Goal: Task Accomplishment & Management: Use online tool/utility

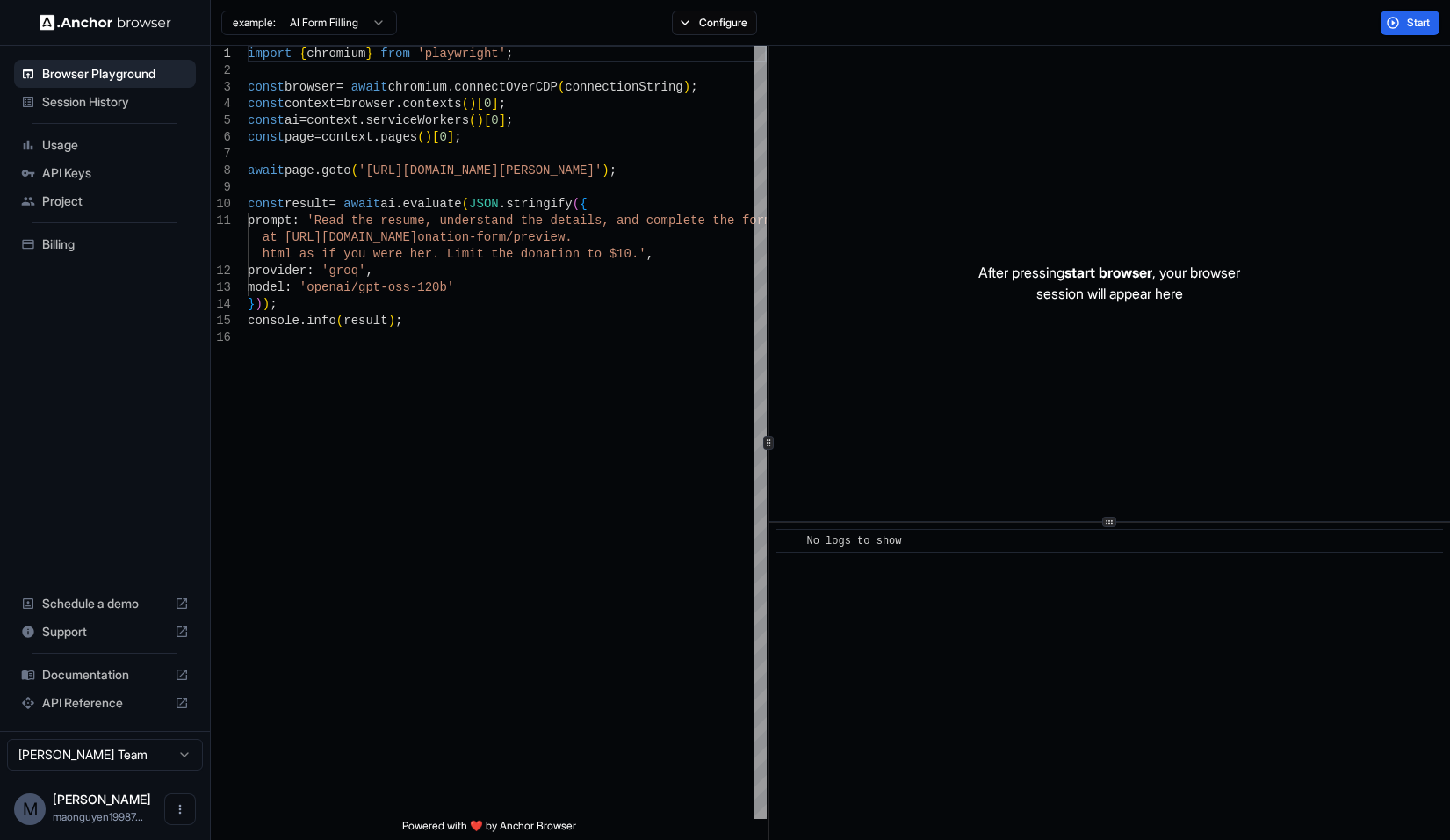
click at [100, 254] on div "Billing" at bounding box center [104, 244] width 181 height 28
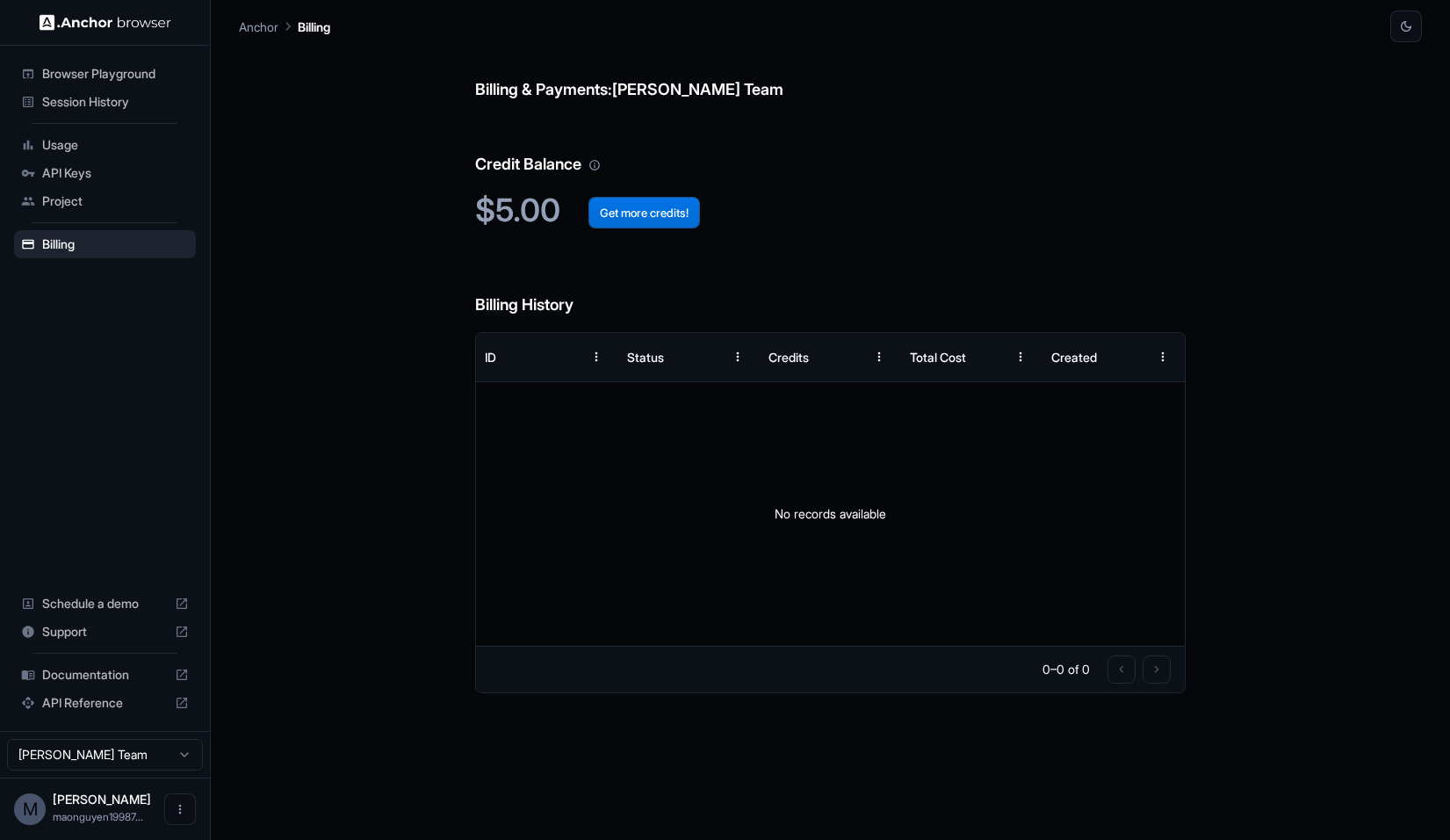
click at [656, 227] on button "Get more credits!" at bounding box center [644, 212] width 112 height 32
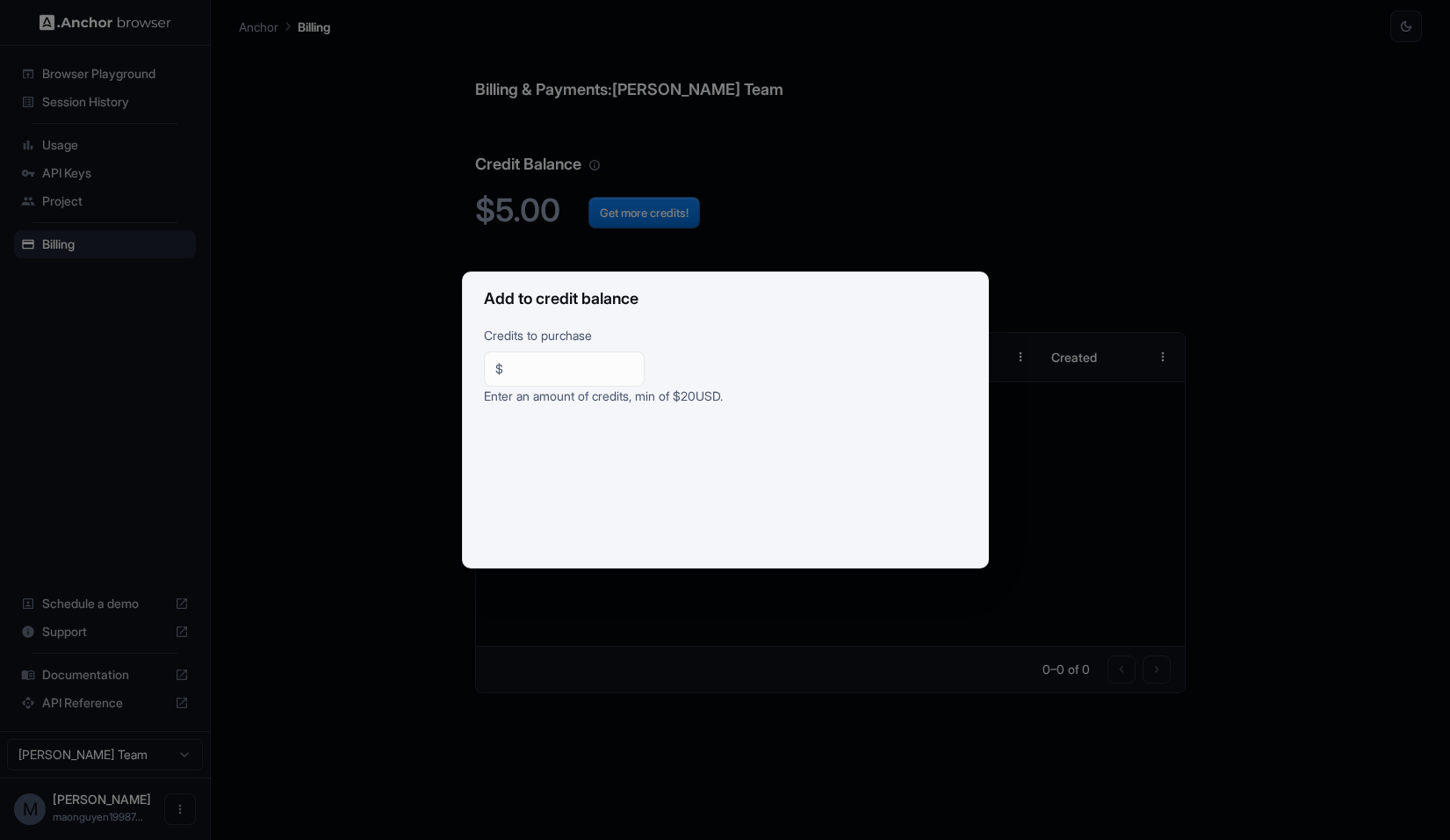
click at [856, 197] on div "Add to credit balance Credits to purchase $ ** ​ Enter an amount of credits, mi…" at bounding box center [725, 420] width 1450 height 840
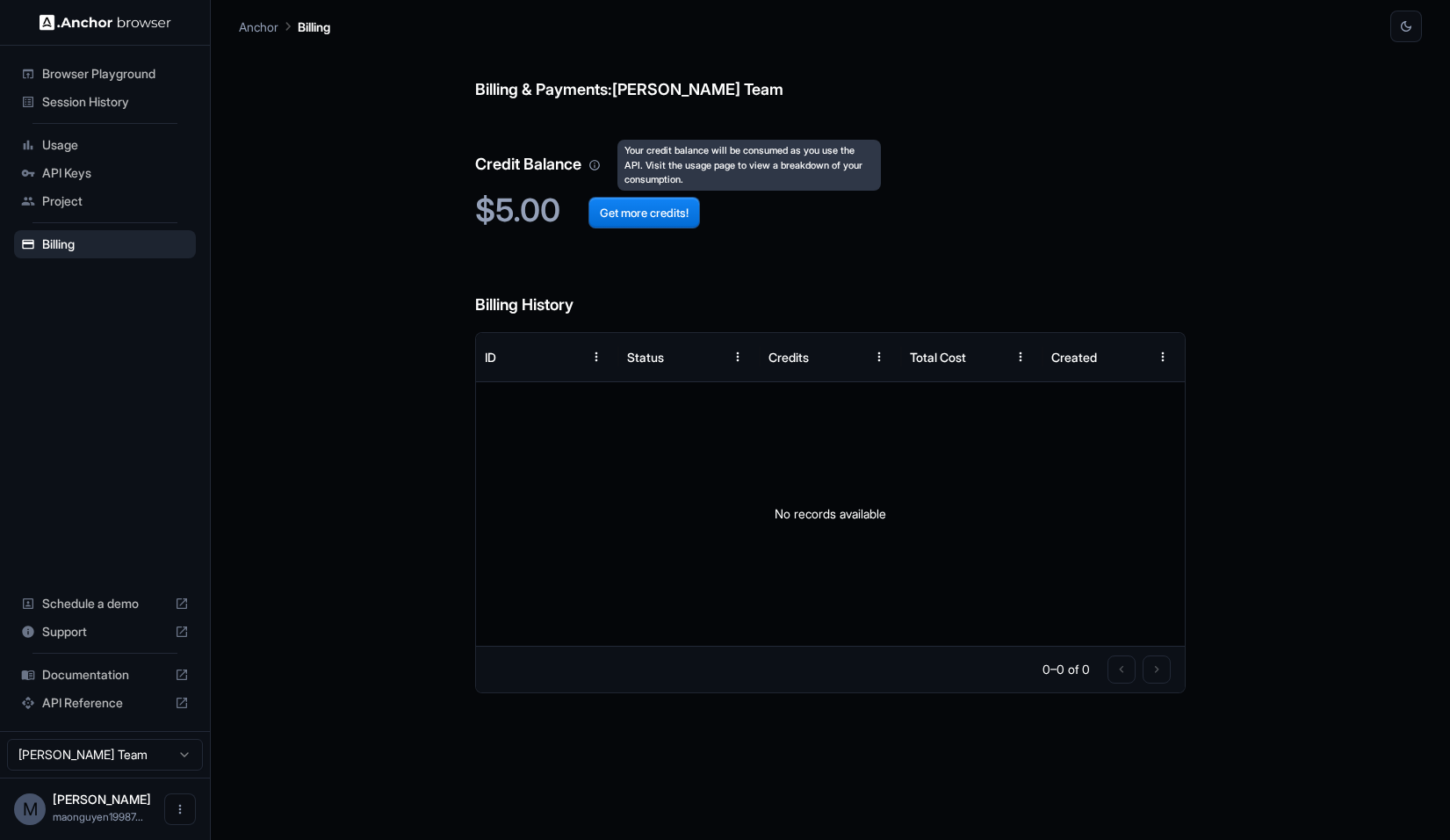
click at [598, 168] on icon "Your credit balance will be consumed as you use the API. Visit the usage page t…" at bounding box center [595, 166] width 12 height 12
click at [79, 201] on span "Project" at bounding box center [116, 201] width 147 height 18
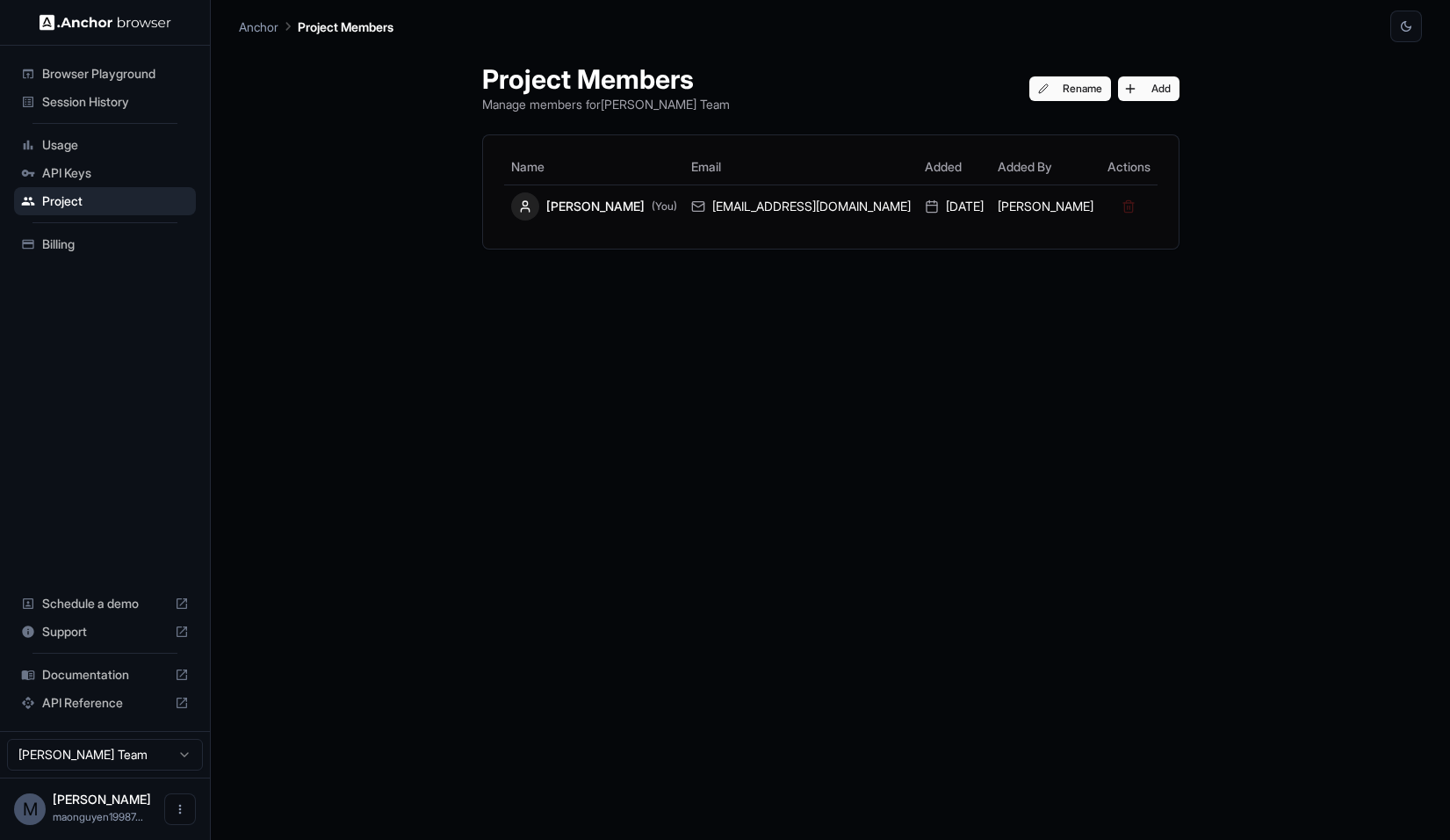
click at [91, 136] on span "Usage" at bounding box center [116, 145] width 147 height 18
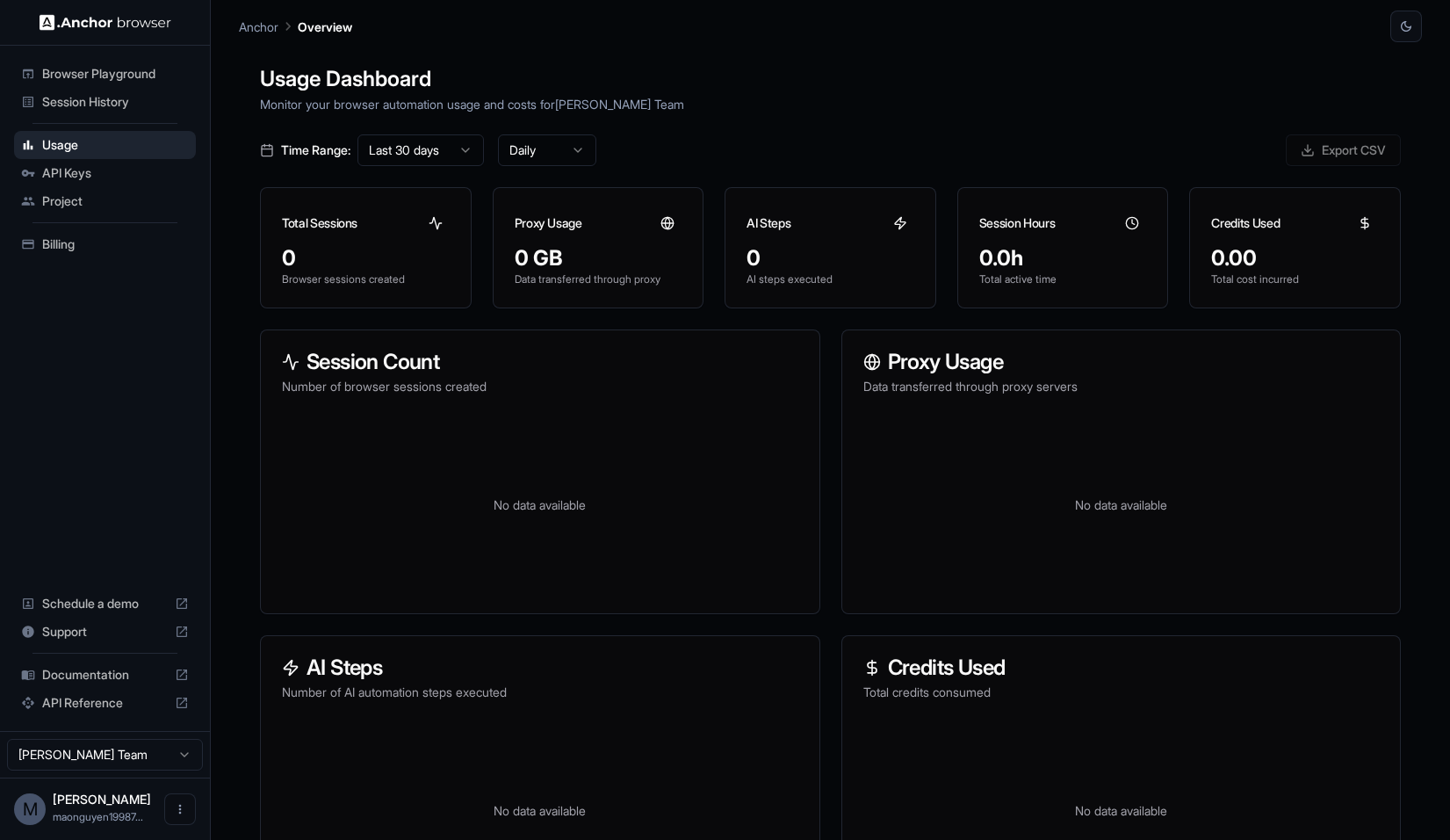
click at [126, 108] on span "Session History" at bounding box center [116, 102] width 147 height 18
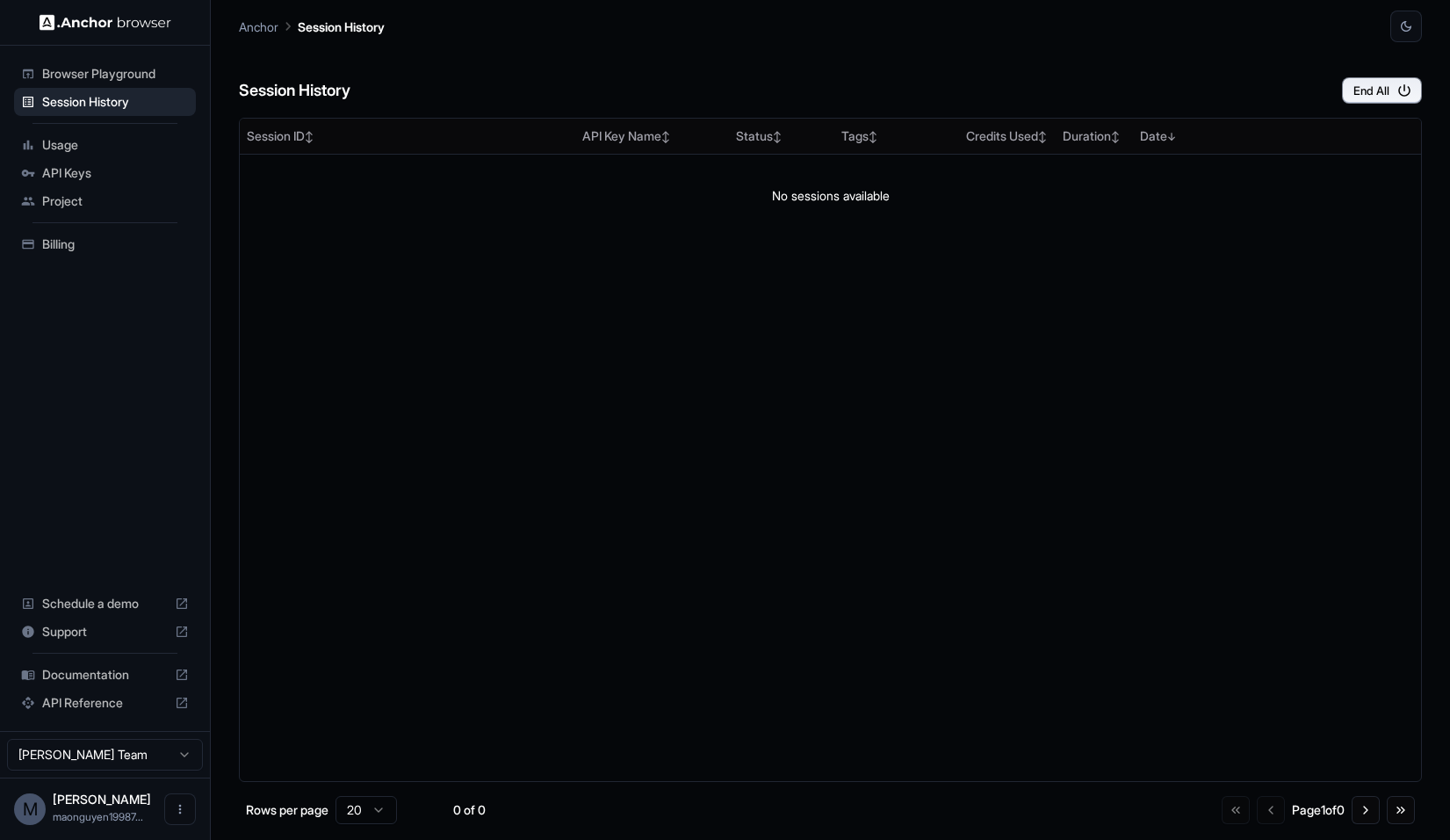
click at [136, 76] on span "Browser Playground" at bounding box center [116, 73] width 147 height 18
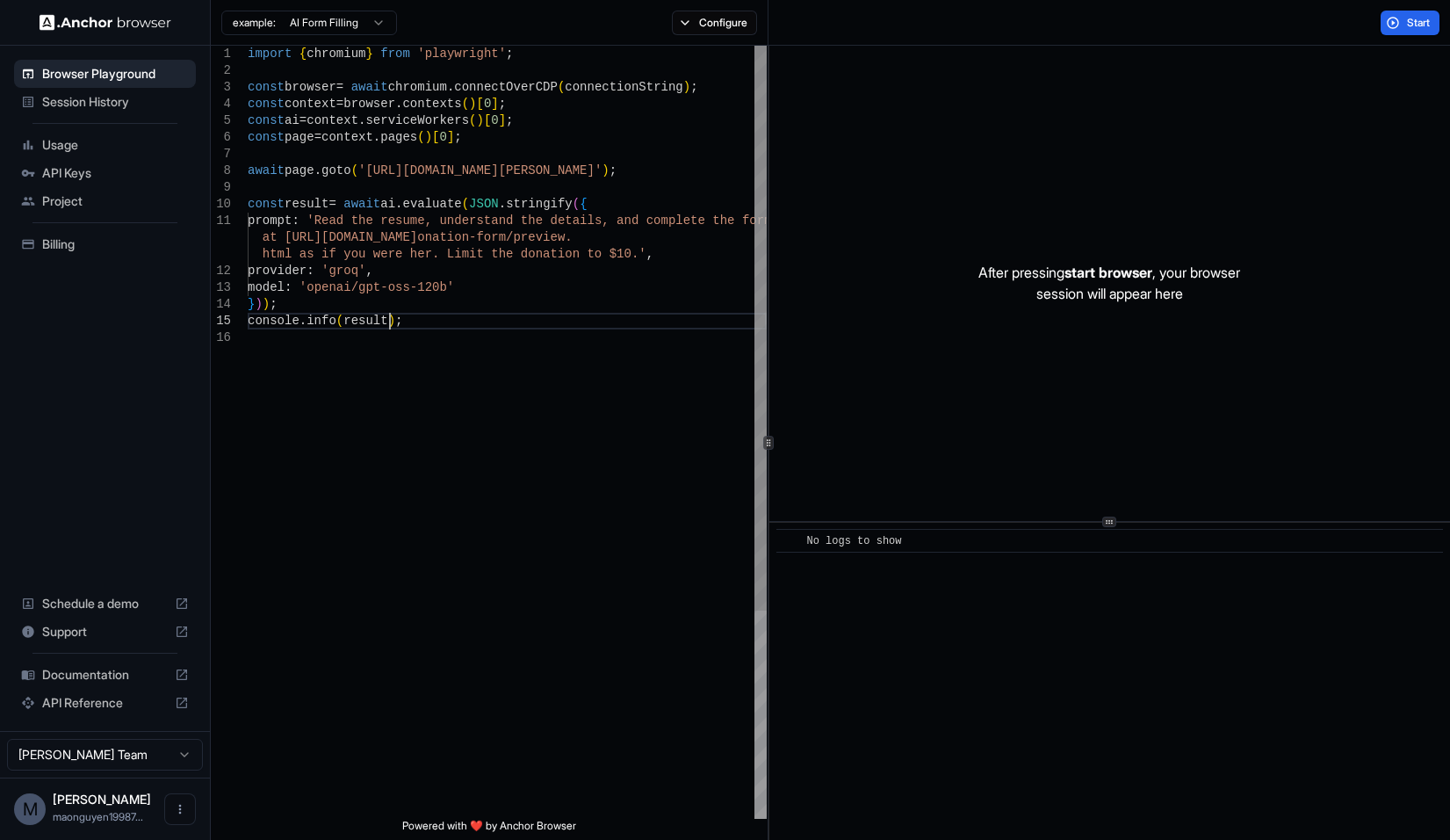
click at [418, 326] on div "import { chromium } from 'playwright' ; const browser = await chromium . connec…" at bounding box center [507, 574] width 519 height 1057
click at [357, 325] on div "import { chromium } from 'playwright' ; const browser = await chromium . connec…" at bounding box center [507, 574] width 519 height 1057
click at [322, 319] on div "import { chromium } from 'playwright' ; const browser = await chromium . connec…" at bounding box center [507, 574] width 519 height 1057
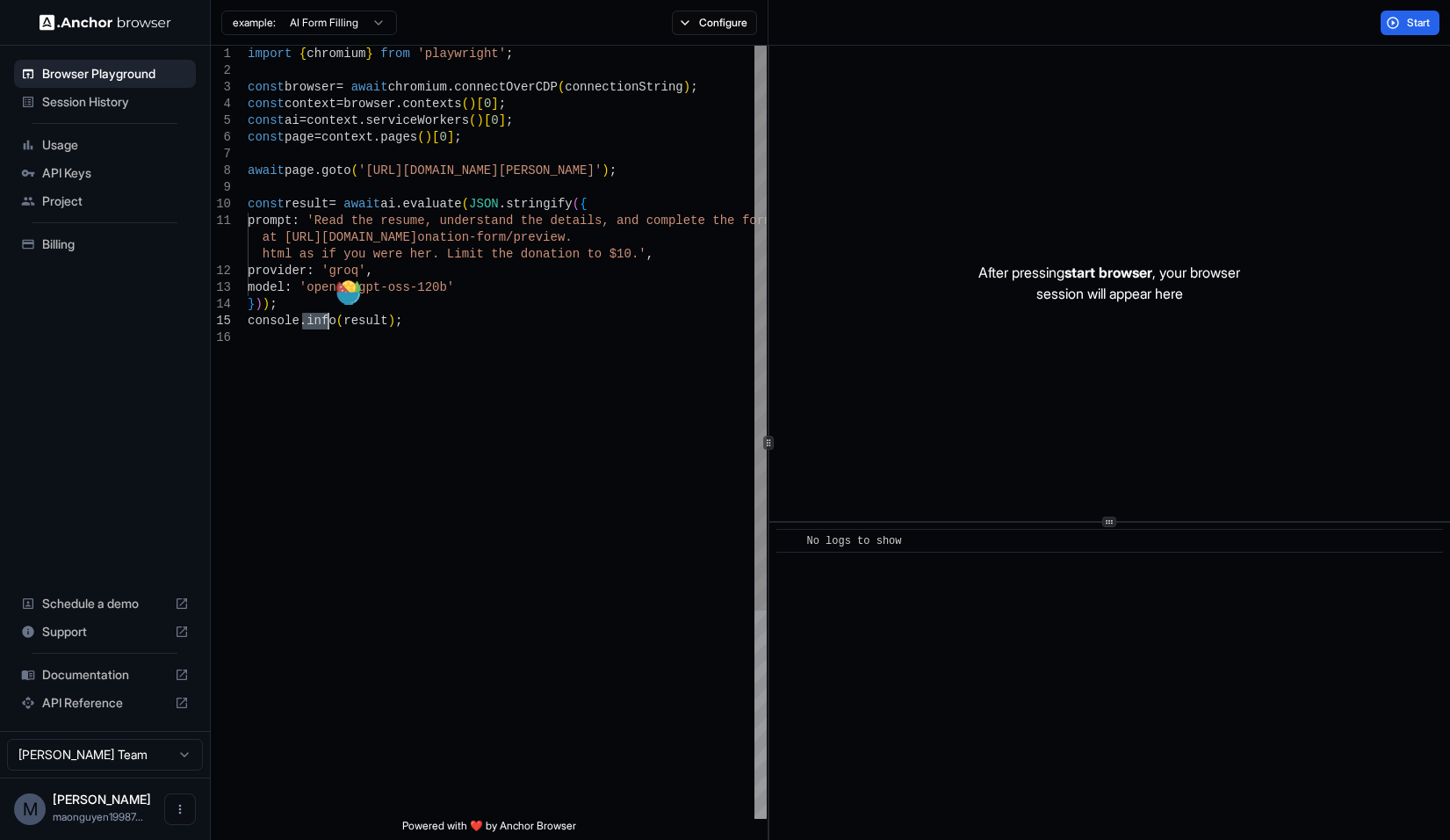
click at [467, 319] on div "import { chromium } from 'playwright' ; const browser = await chromium . connec…" at bounding box center [507, 574] width 519 height 1057
click at [434, 320] on div "import { chromium } from 'playwright' ; const browser = await chromium . connec…" at bounding box center [507, 574] width 519 height 1057
click at [588, 127] on div "import { chromium } from 'playwright' ; const browser = await chromium . connec…" at bounding box center [507, 574] width 519 height 1057
drag, startPoint x: 361, startPoint y: 173, endPoint x: 624, endPoint y: 172, distance: 263.0
click at [624, 172] on div "import { chromium } from 'playwright' ; const browser = await chromium . connec…" at bounding box center [507, 574] width 519 height 1057
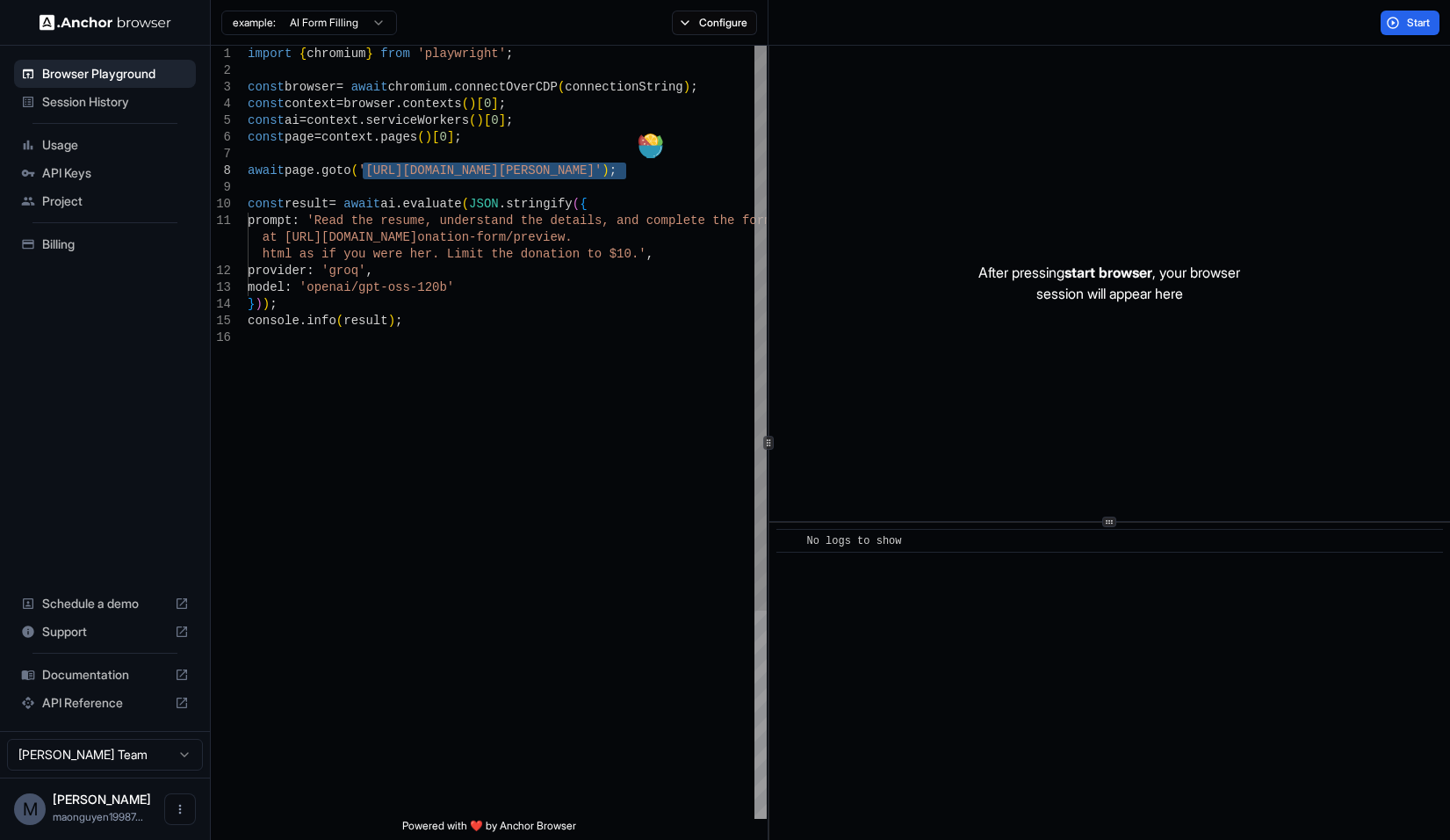
scroll to position [118, 0]
click at [320, 223] on div "import { chromium } from 'playwright' ; const browser = await chromium . connec…" at bounding box center [507, 574] width 519 height 1057
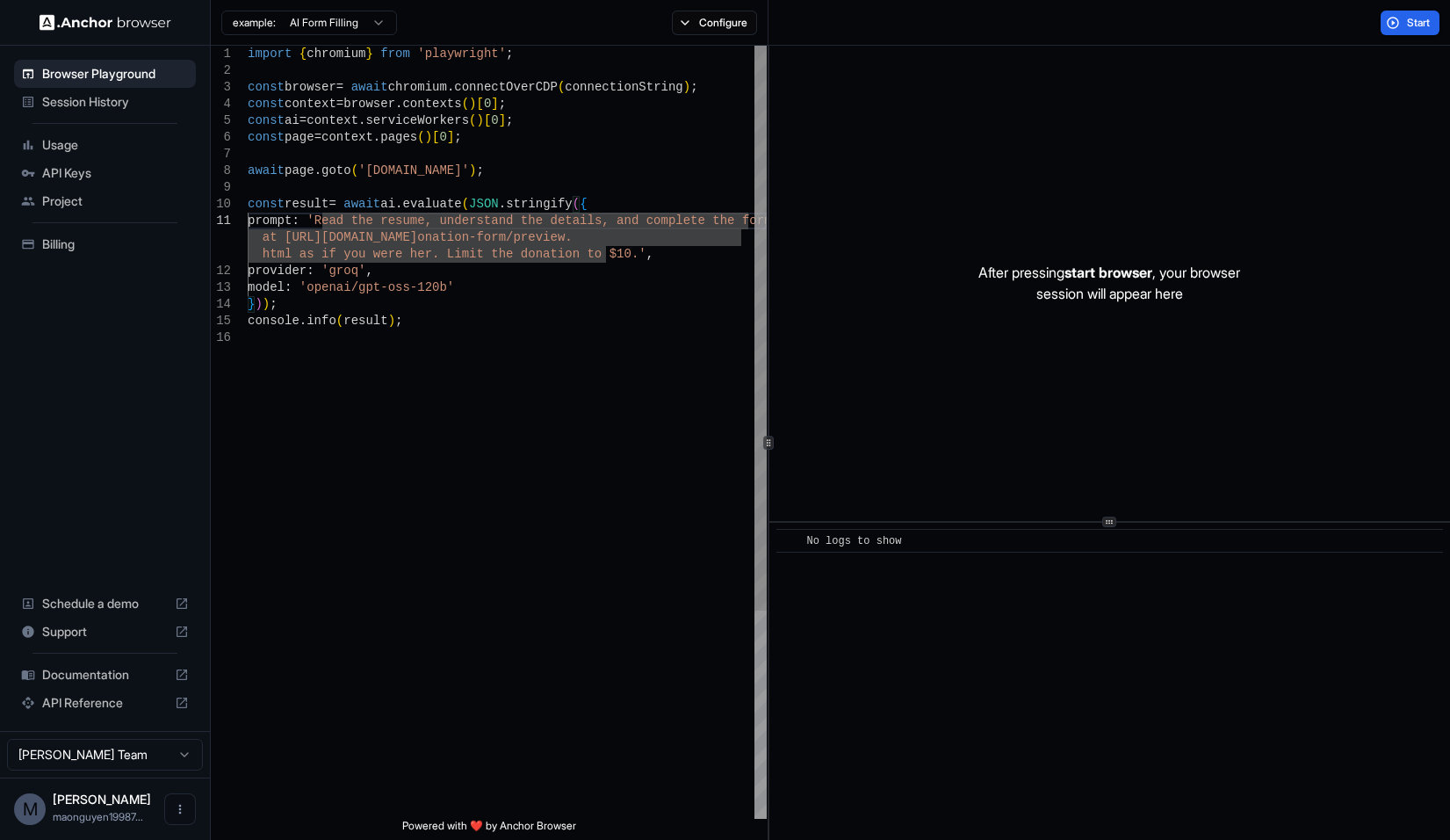
click at [604, 254] on div "import { chromium } from 'playwright' ; const browser = await chromium . connec…" at bounding box center [507, 574] width 519 height 1057
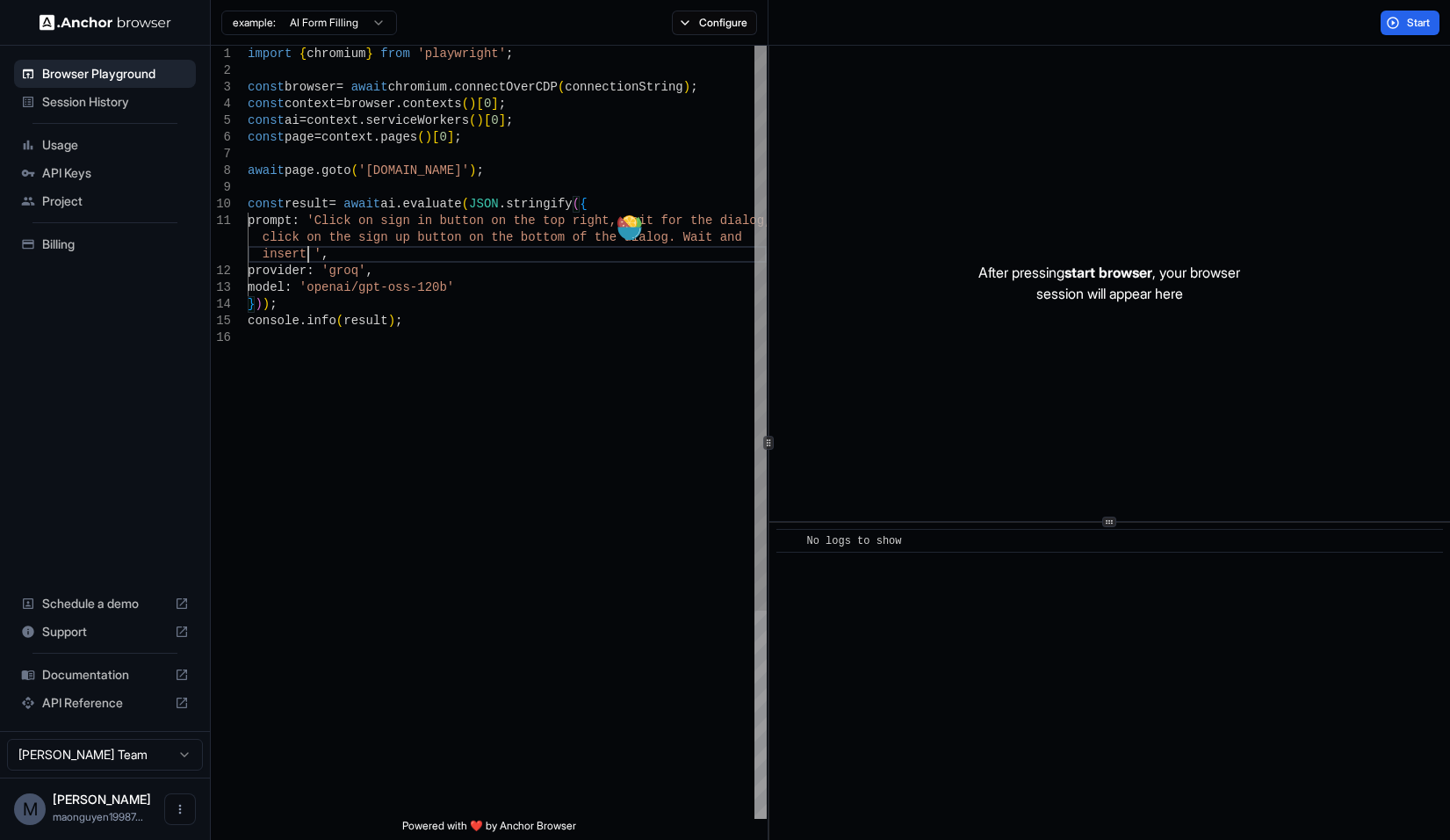
scroll to position [35, 0]
click at [408, 332] on div "import { chromium } from 'playwright' ; const browser = await chromium . connec…" at bounding box center [507, 574] width 519 height 1057
click at [96, 197] on span "Project" at bounding box center [116, 201] width 147 height 18
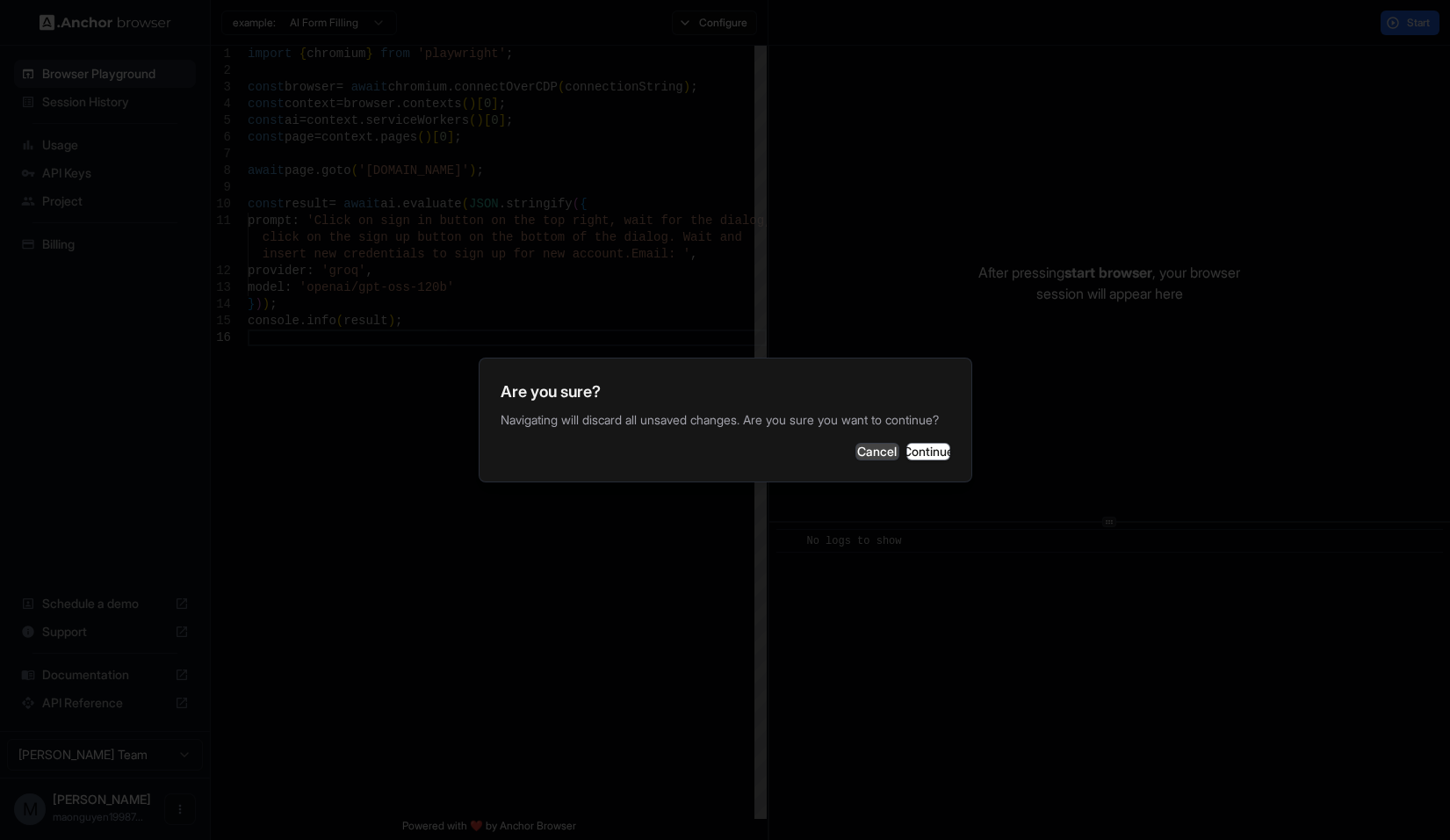
click at [855, 452] on button "Cancel" at bounding box center [877, 451] width 44 height 18
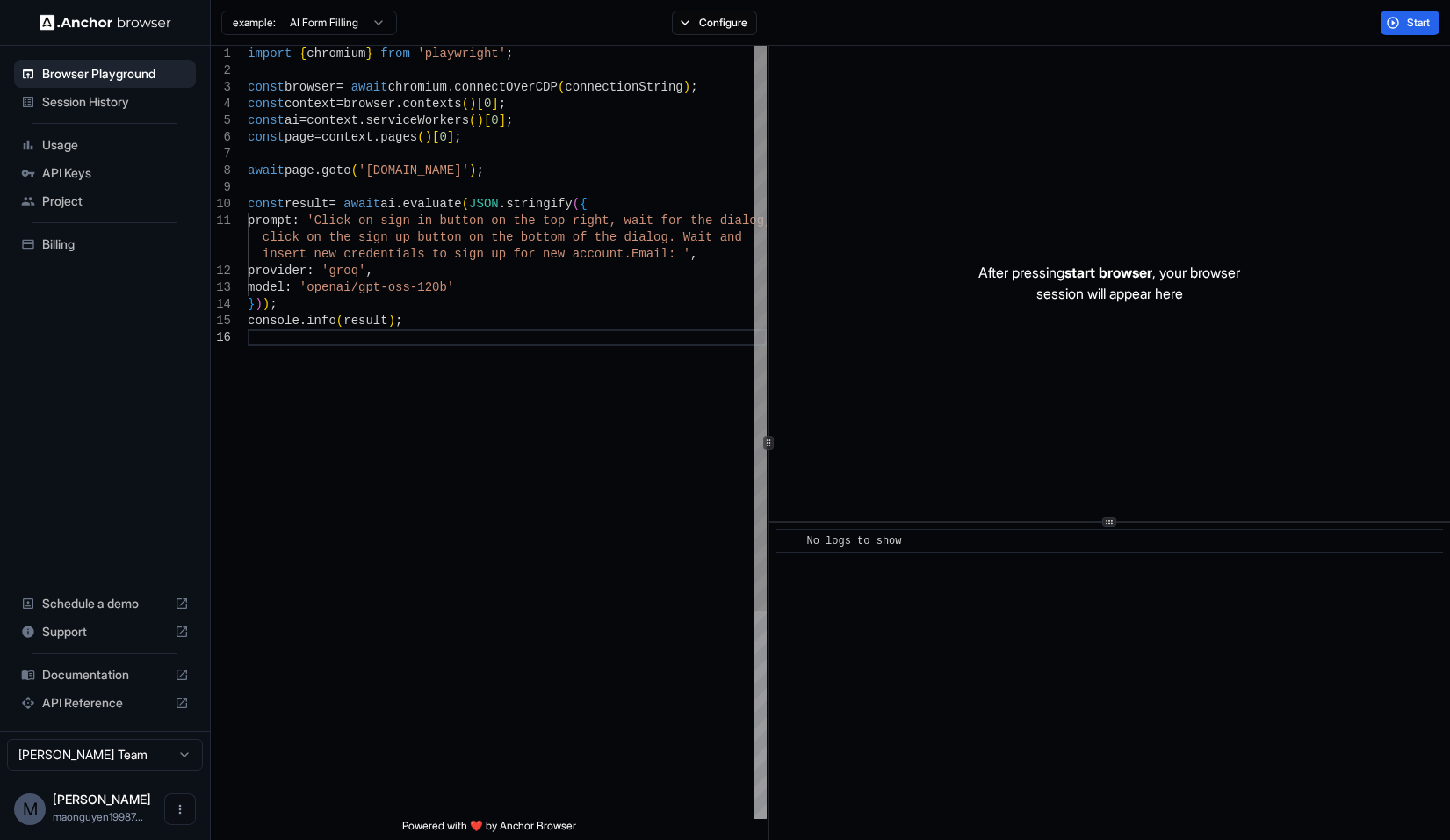
click at [648, 247] on div "import { chromium } from 'playwright' ; const browser = await chromium . connec…" at bounding box center [507, 574] width 519 height 1057
click at [650, 259] on div "import { chromium } from 'playwright' ; const browser = await chromium . connec…" at bounding box center [507, 582] width 519 height 1073
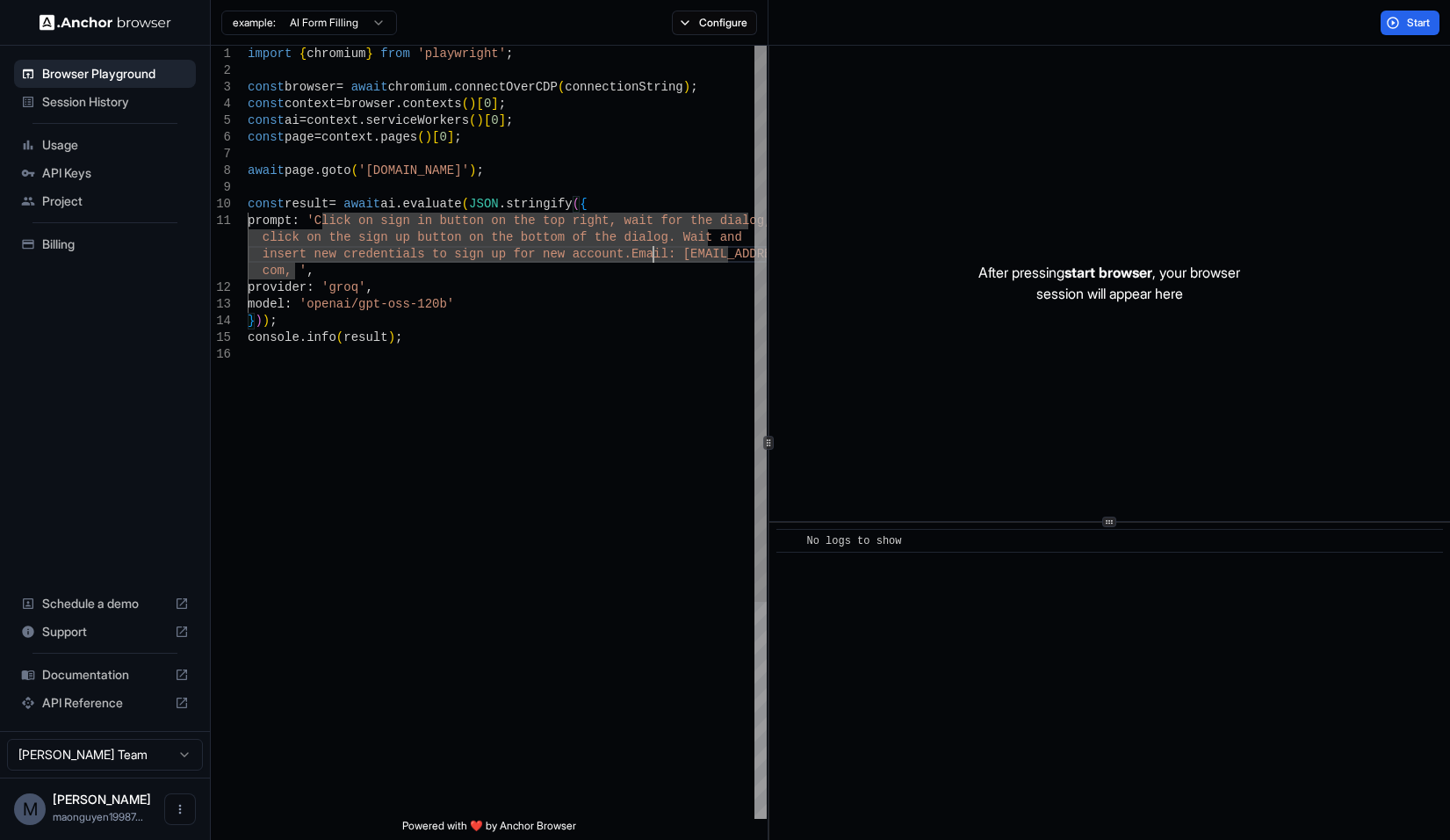
click at [280, 270] on div "import { chromium } from 'playwright' ; const browser = await chromium . connec…" at bounding box center [507, 582] width 519 height 1073
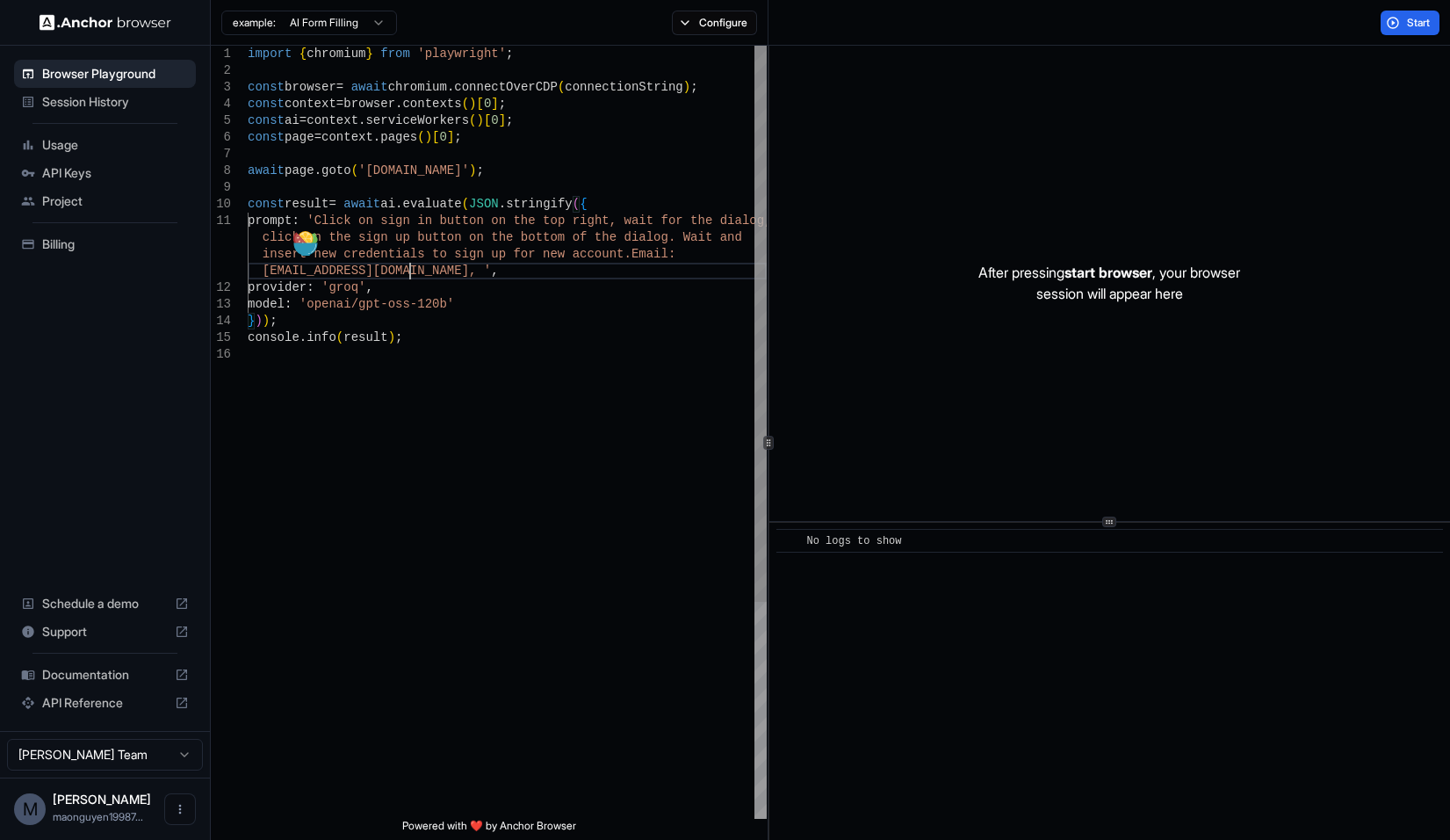
scroll to position [51, 0]
click at [629, 269] on div "import { chromium } from 'playwright' ; const browser = await chromium . connec…" at bounding box center [507, 582] width 519 height 1073
click at [384, 306] on div "import { chromium } from 'playwright' ; const browser = await chromium . connec…" at bounding box center [507, 582] width 519 height 1073
click at [1410, 18] on span "Start" at bounding box center [1419, 23] width 25 height 14
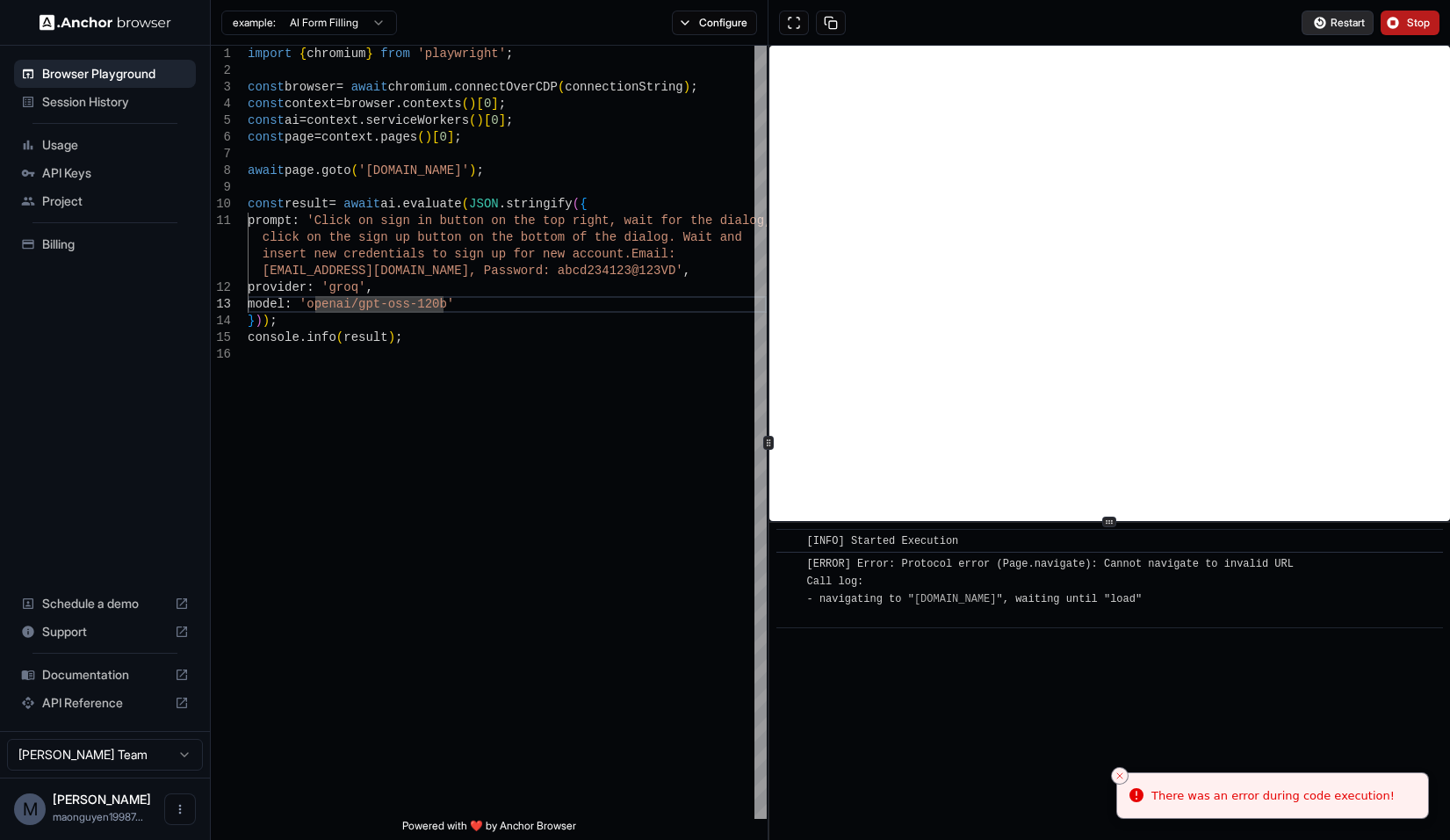
click at [1330, 20] on span "Restart" at bounding box center [1347, 23] width 35 height 14
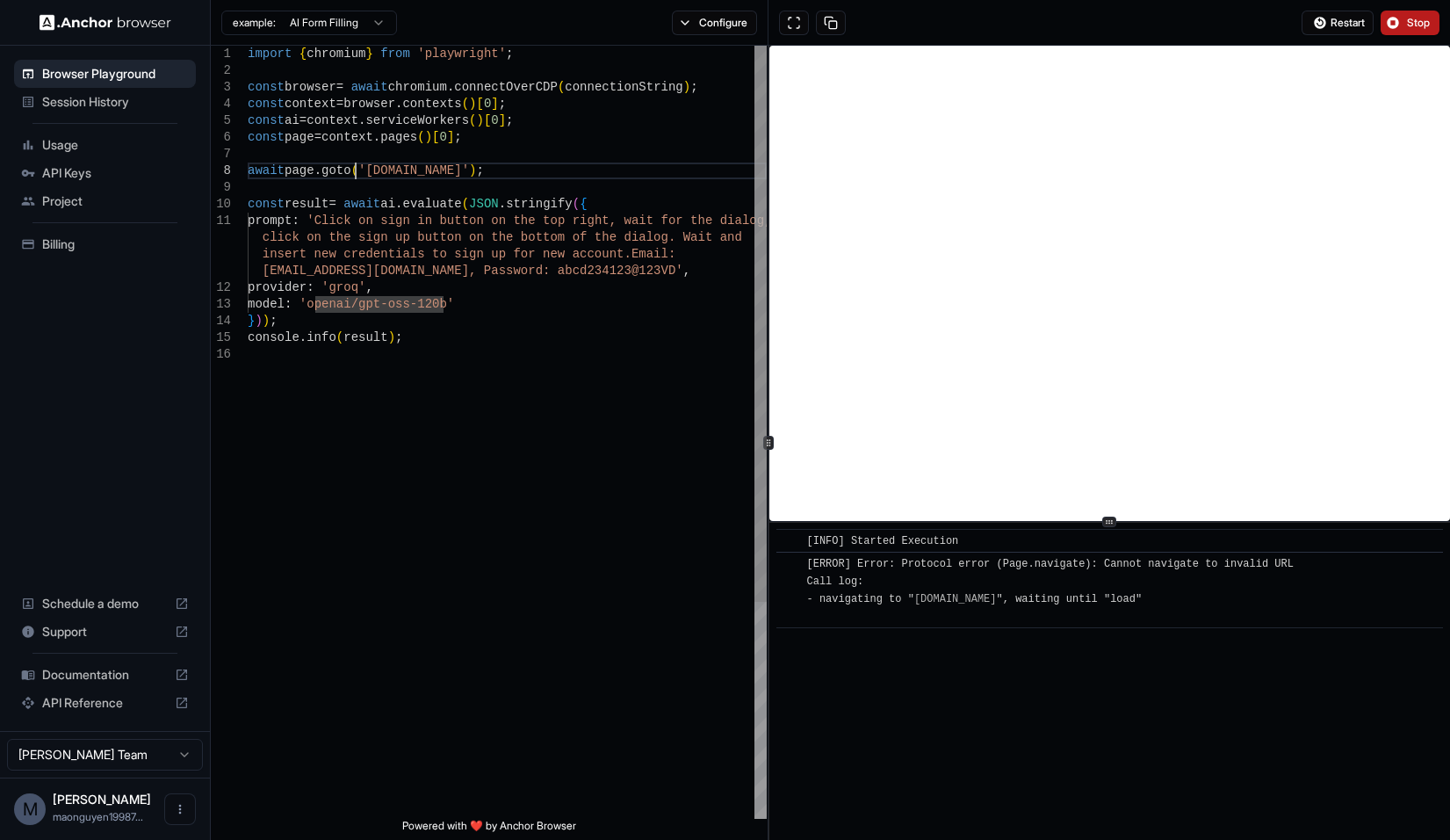
click at [359, 173] on div "import { chromium } from 'playwright' ; const browser = await chromium . connec…" at bounding box center [507, 582] width 519 height 1073
click at [441, 162] on div "import { chromium } from 'playwright' ; const browser = await chromium . connec…" at bounding box center [507, 582] width 519 height 1073
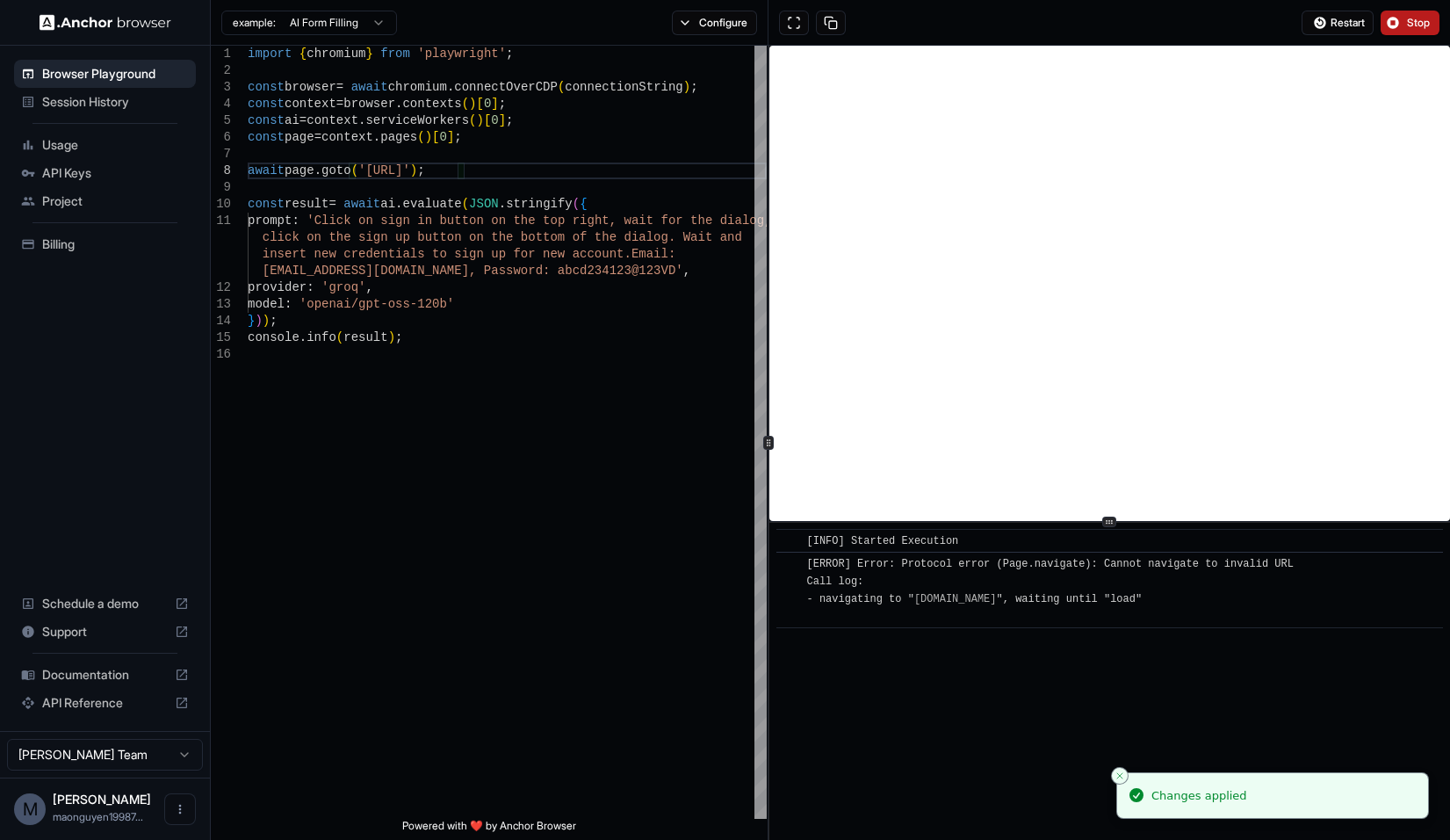
click at [1356, 18] on span "Restart" at bounding box center [1347, 23] width 35 height 14
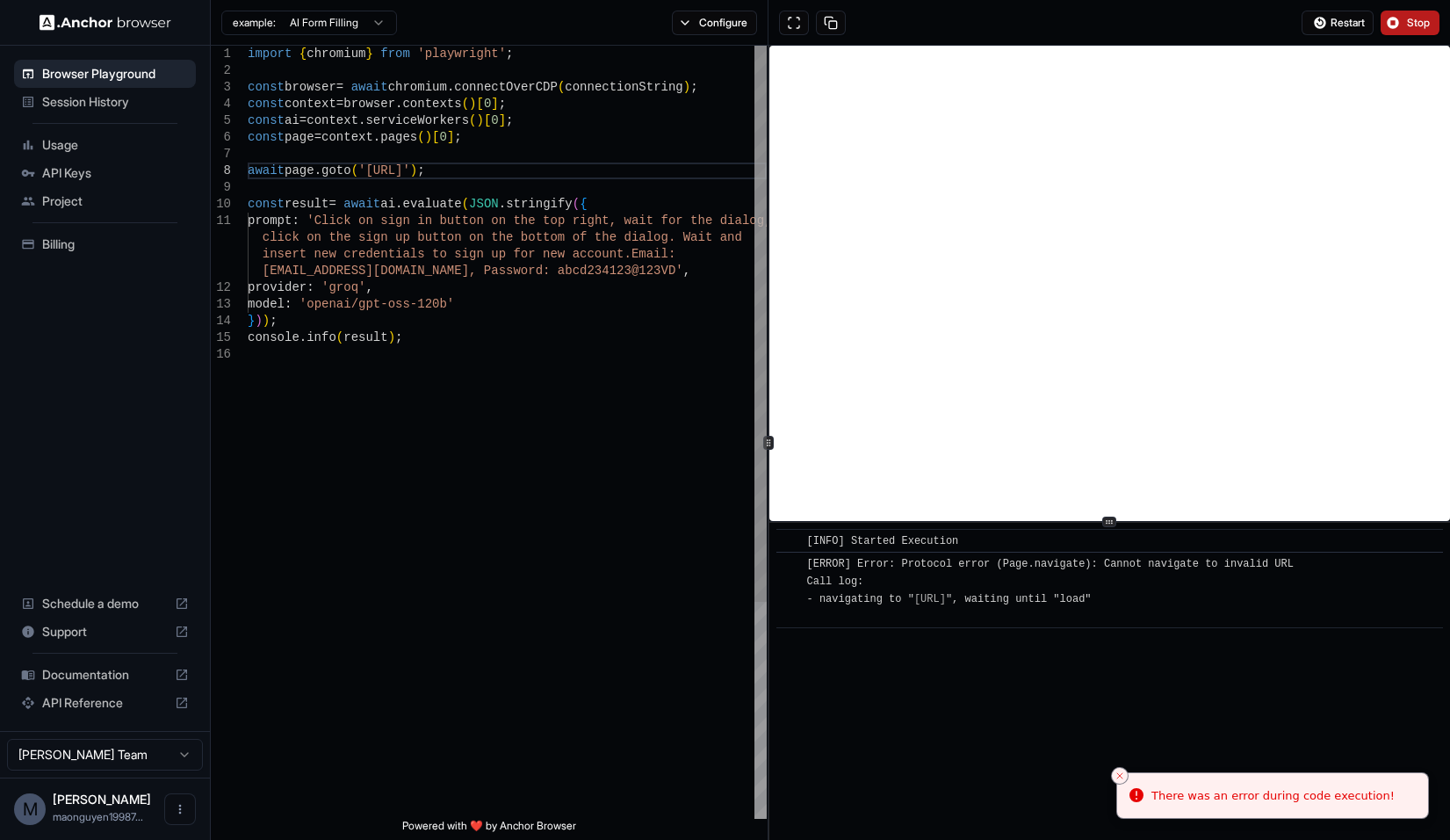
click at [361, 170] on div "import { chromium } from 'playwright' ; const browser = await chromium . connec…" at bounding box center [507, 582] width 519 height 1073
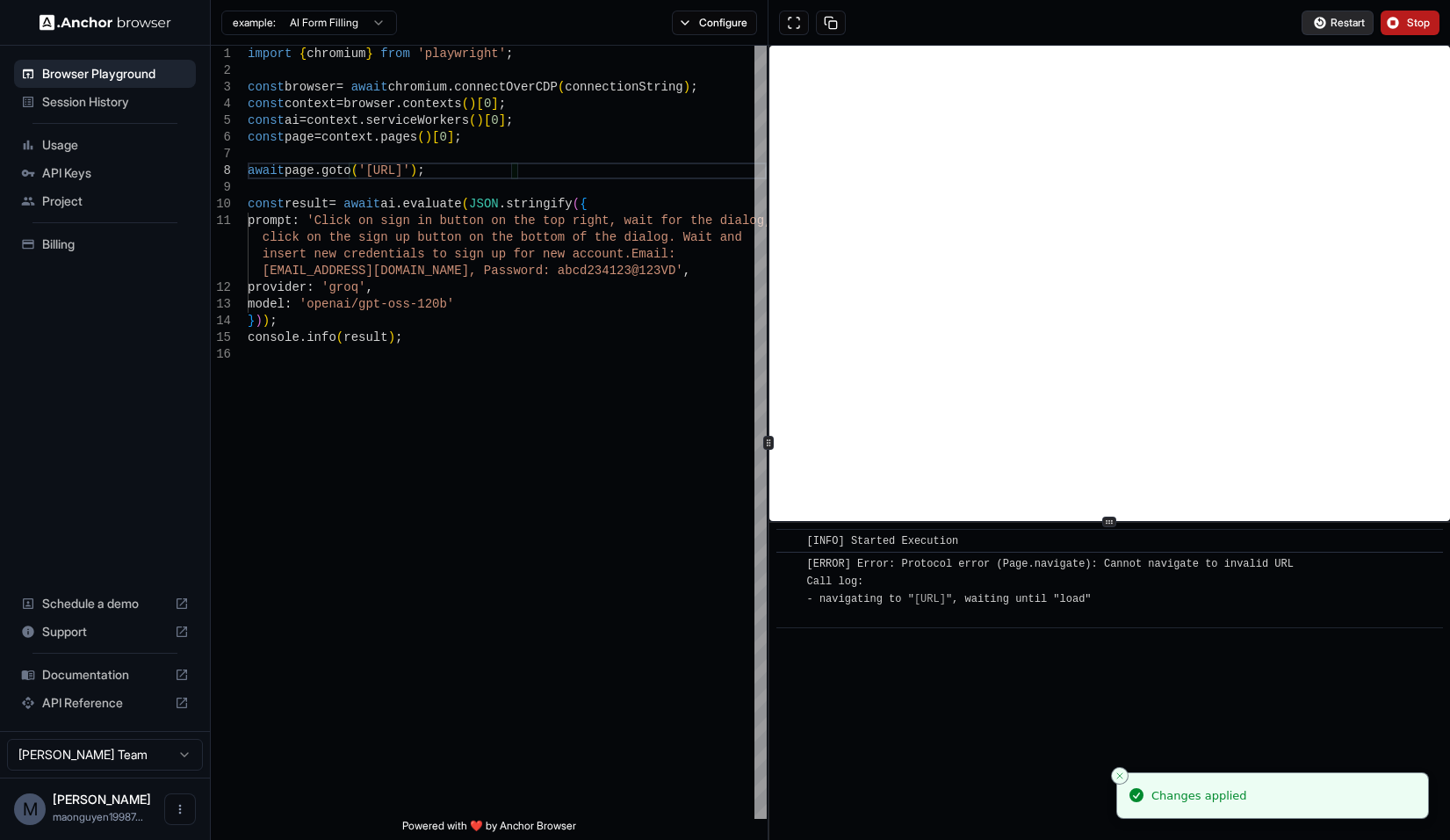
click at [1345, 29] on span "Restart" at bounding box center [1347, 23] width 35 height 14
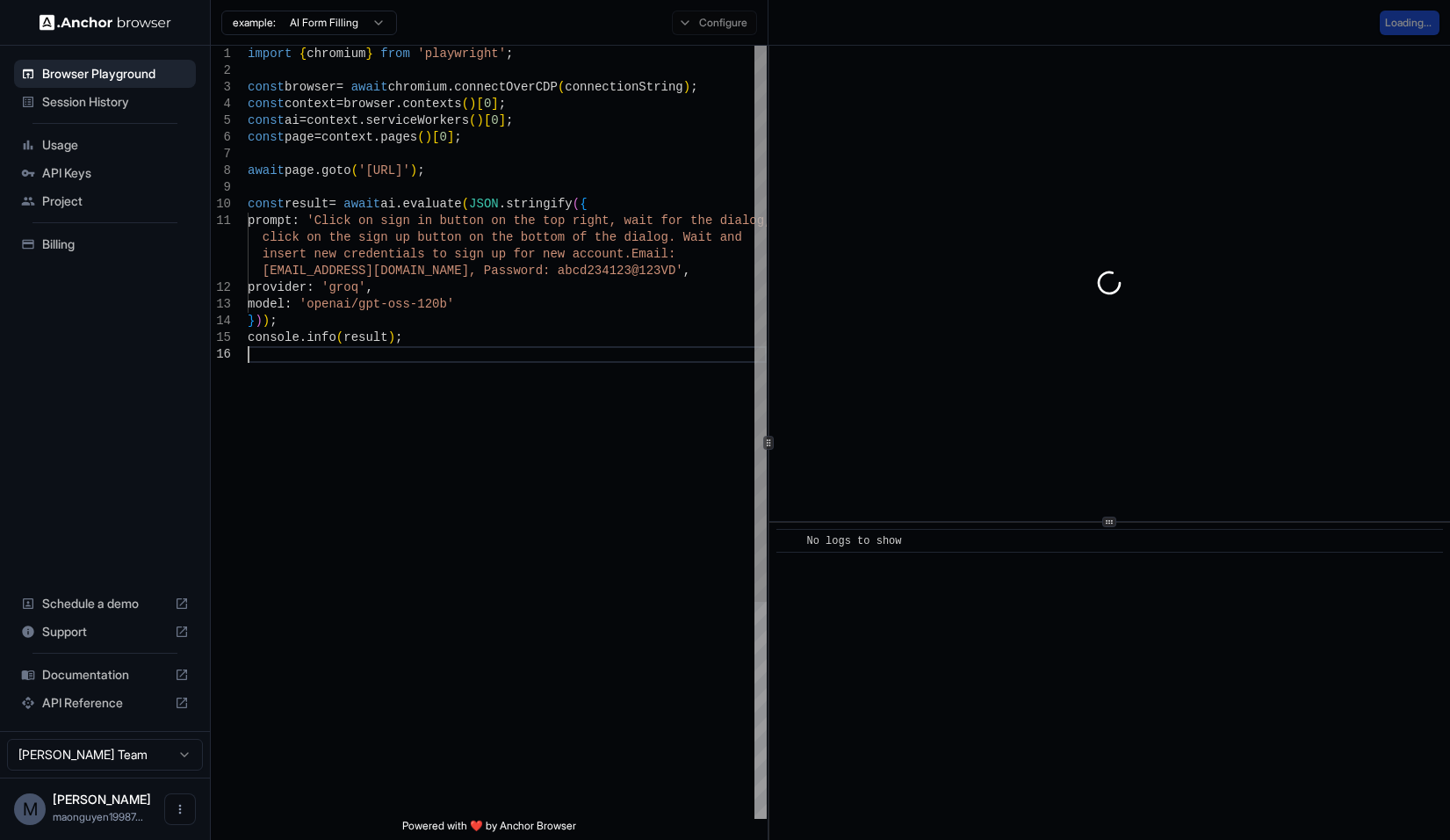
click at [423, 348] on div "import { chromium } from 'playwright' ; const browser = await chromium . connec…" at bounding box center [507, 582] width 519 height 1073
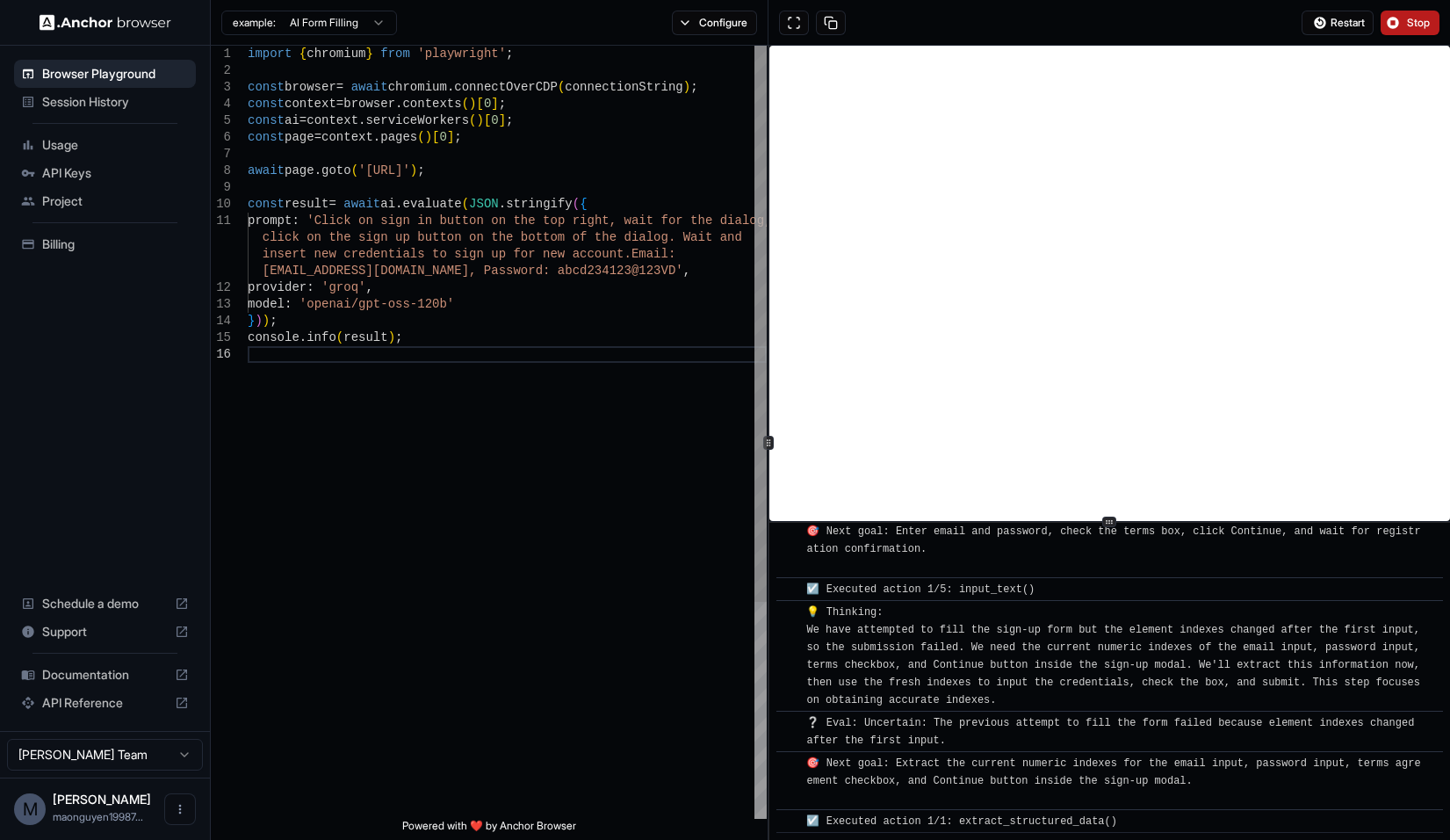
click at [588, 268] on div "import { chromium } from 'playwright' ; const browser = await chromium . connec…" at bounding box center [507, 582] width 519 height 1073
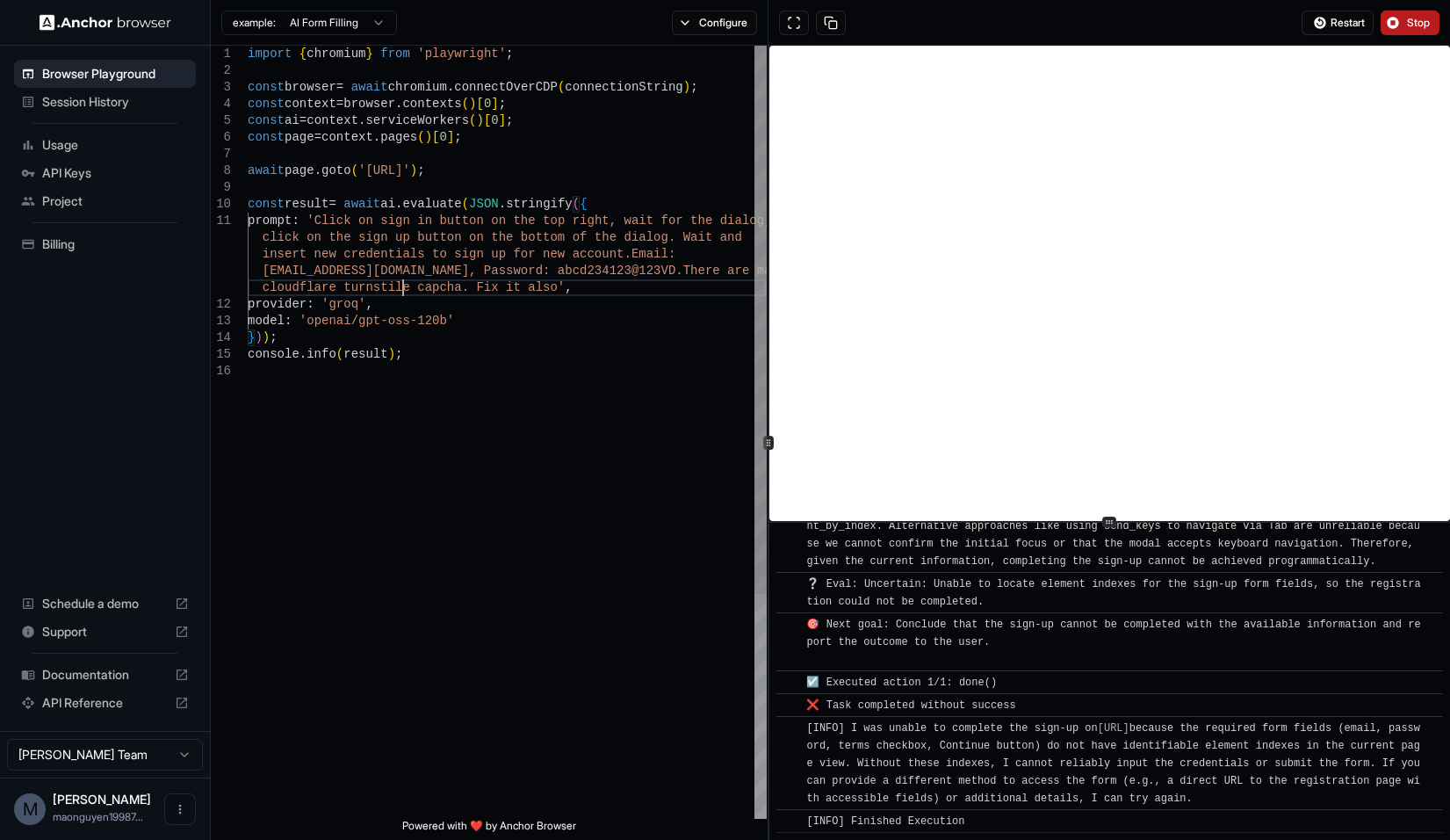
scroll to position [65, 0]
click at [528, 281] on div "import { chromium } from 'playwright' ; const browser = await chromium . connec…" at bounding box center [507, 590] width 519 height 1090
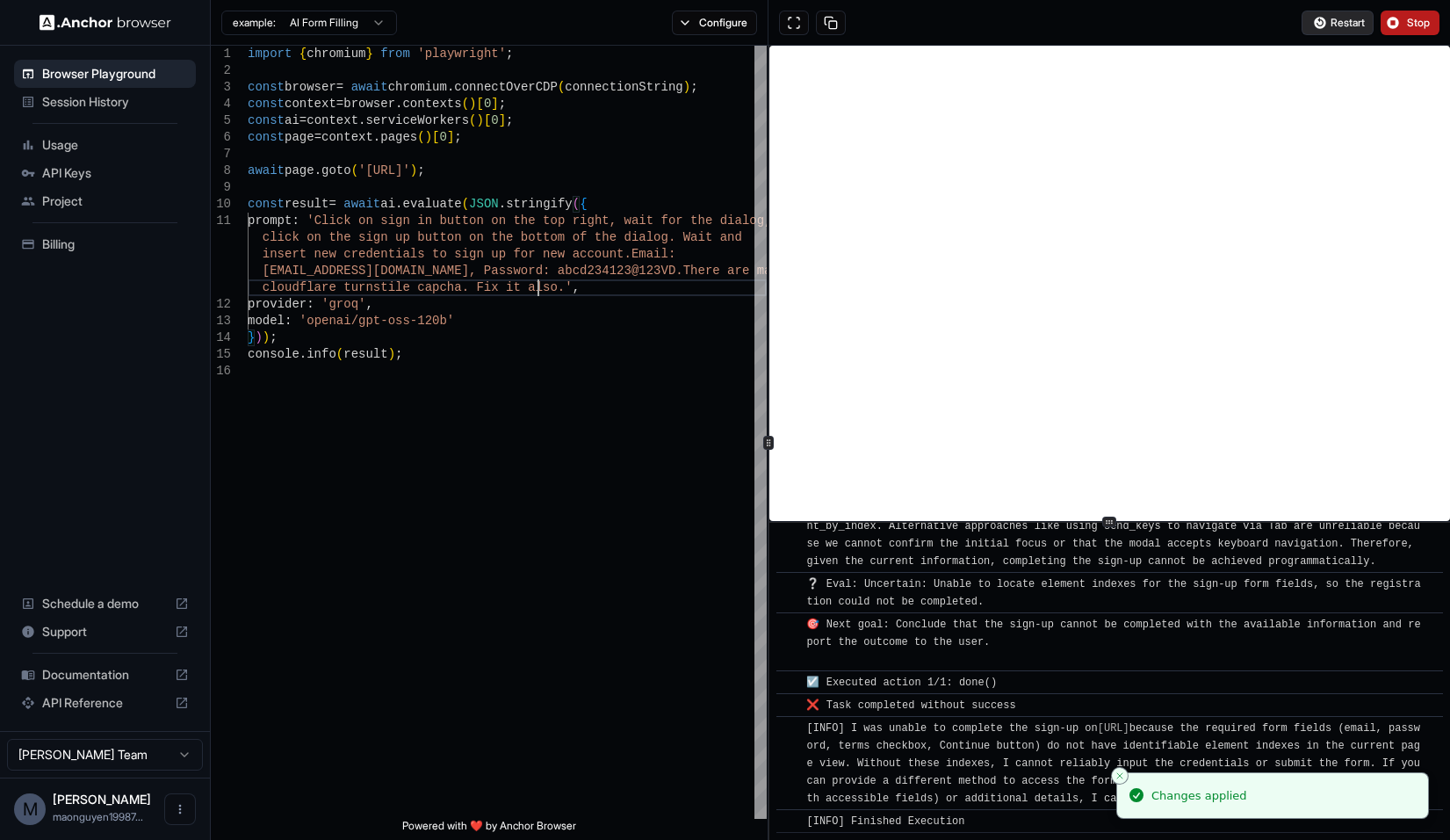
click at [1336, 29] on span "Restart" at bounding box center [1347, 23] width 35 height 14
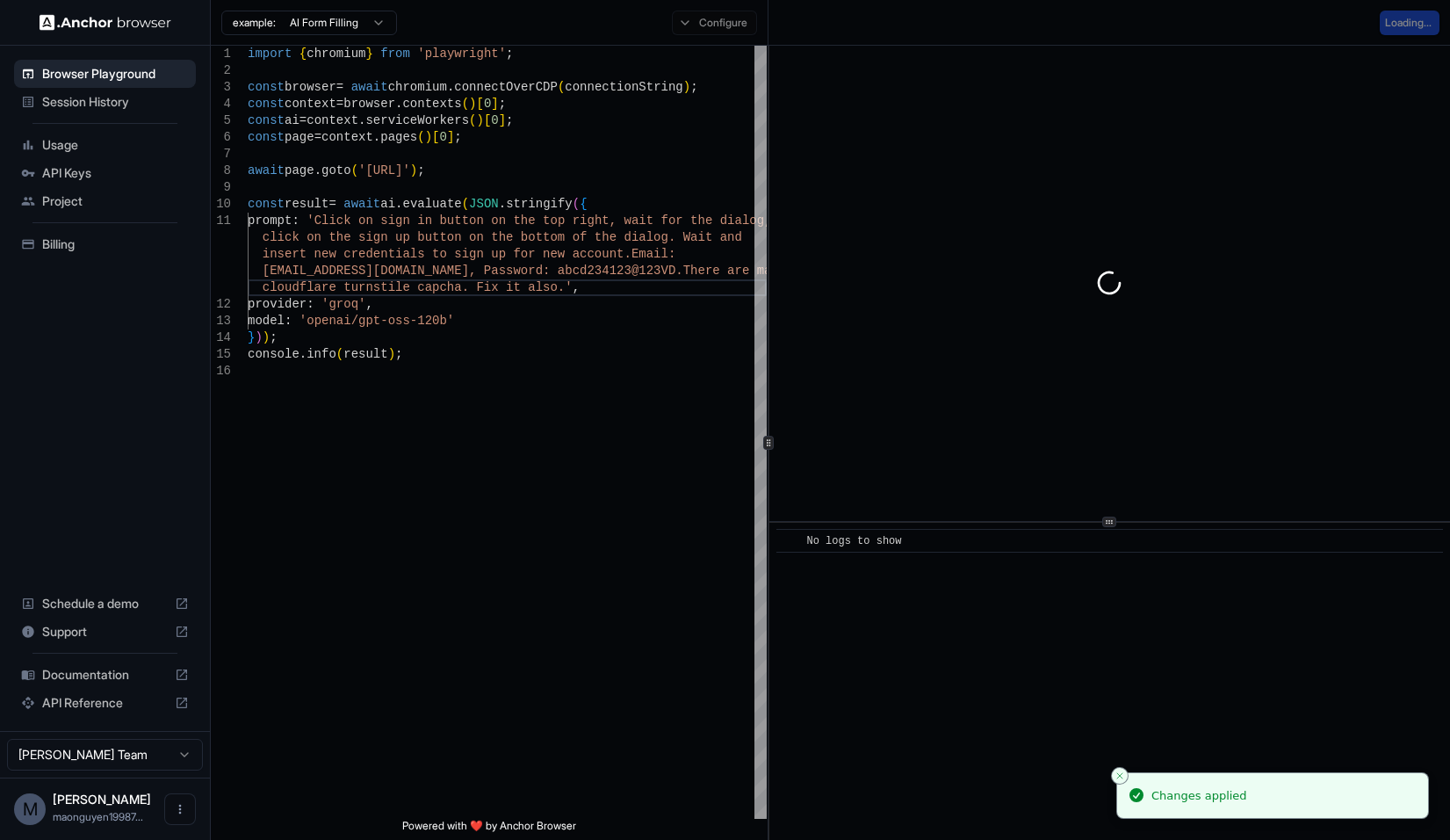
scroll to position [0, 0]
click at [675, 292] on div "import { chromium } from 'playwright' ; const browser = await chromium . connec…" at bounding box center [507, 590] width 519 height 1090
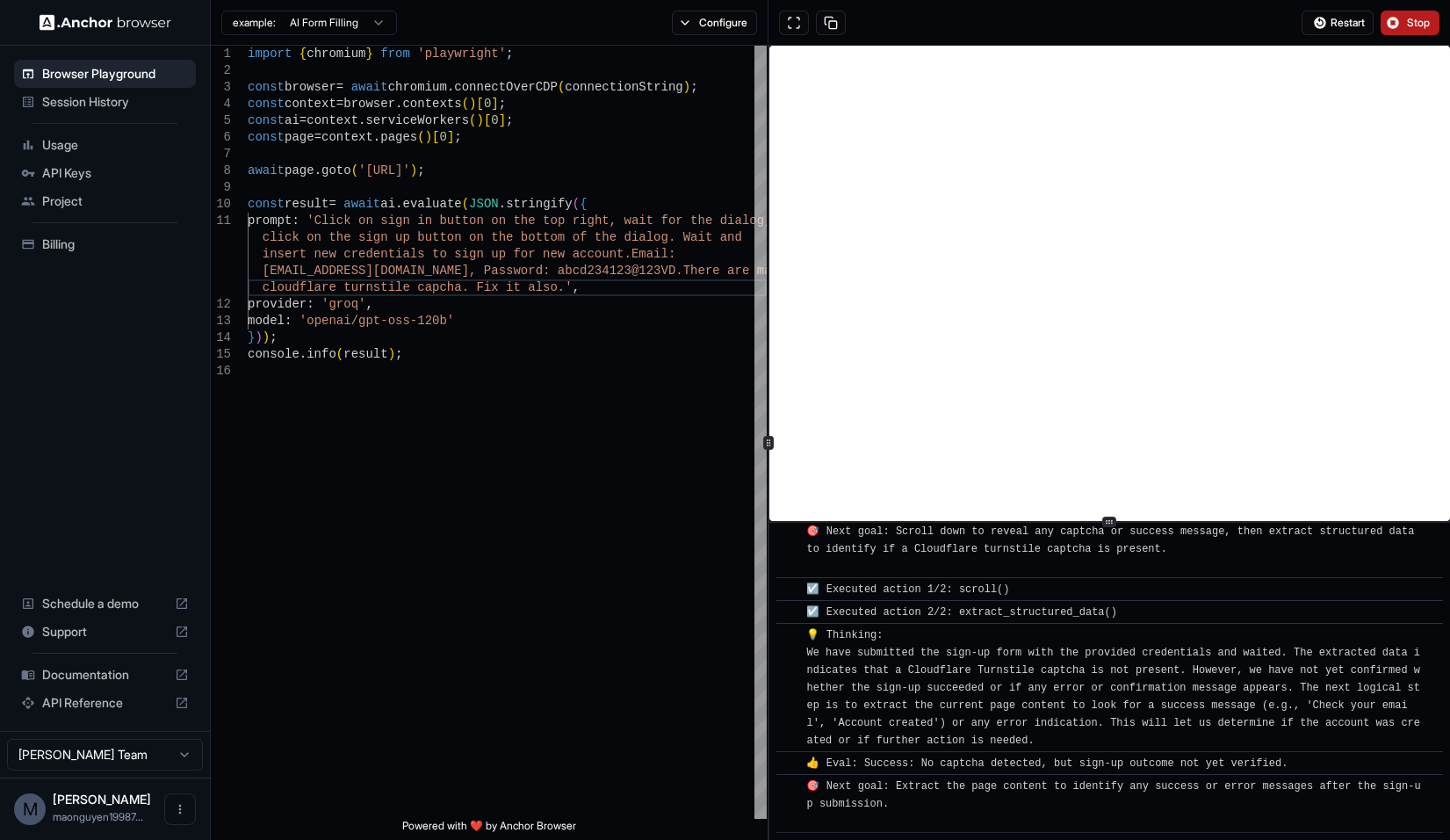
scroll to position [1104, 0]
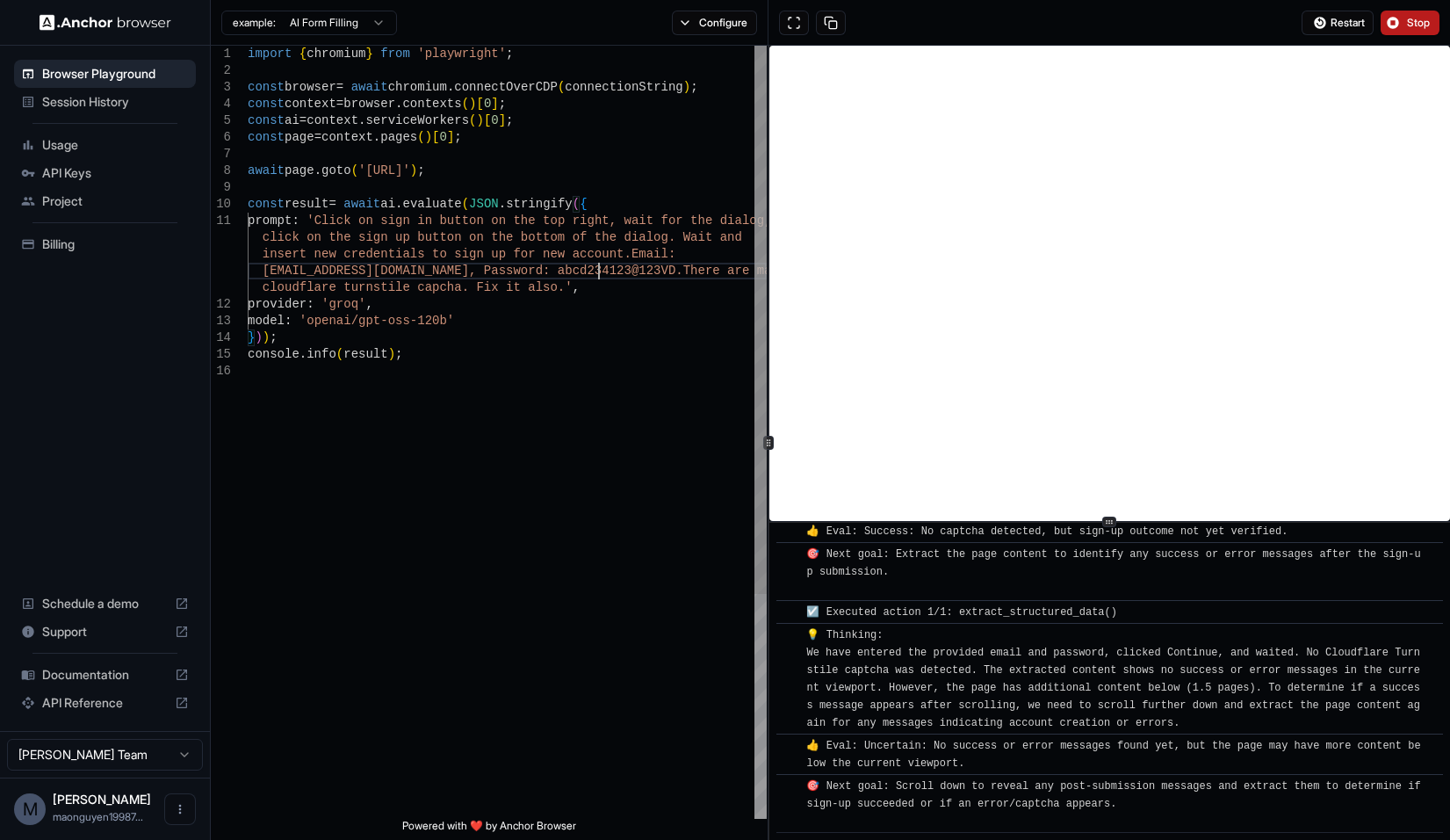
click at [598, 273] on div "import { chromium } from 'playwright' ; const browser = await chromium . connec…" at bounding box center [507, 590] width 519 height 1090
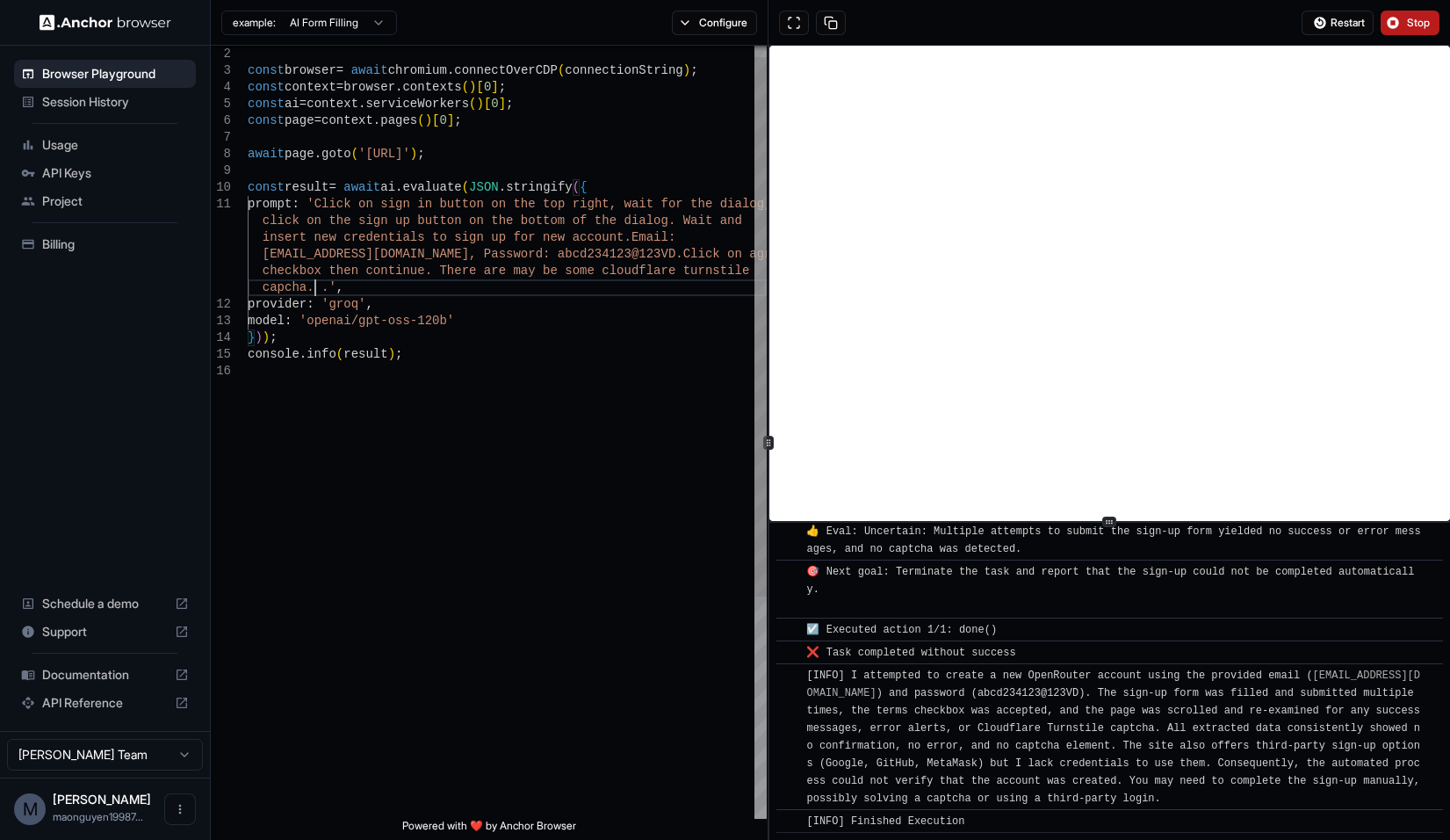
scroll to position [67, 0]
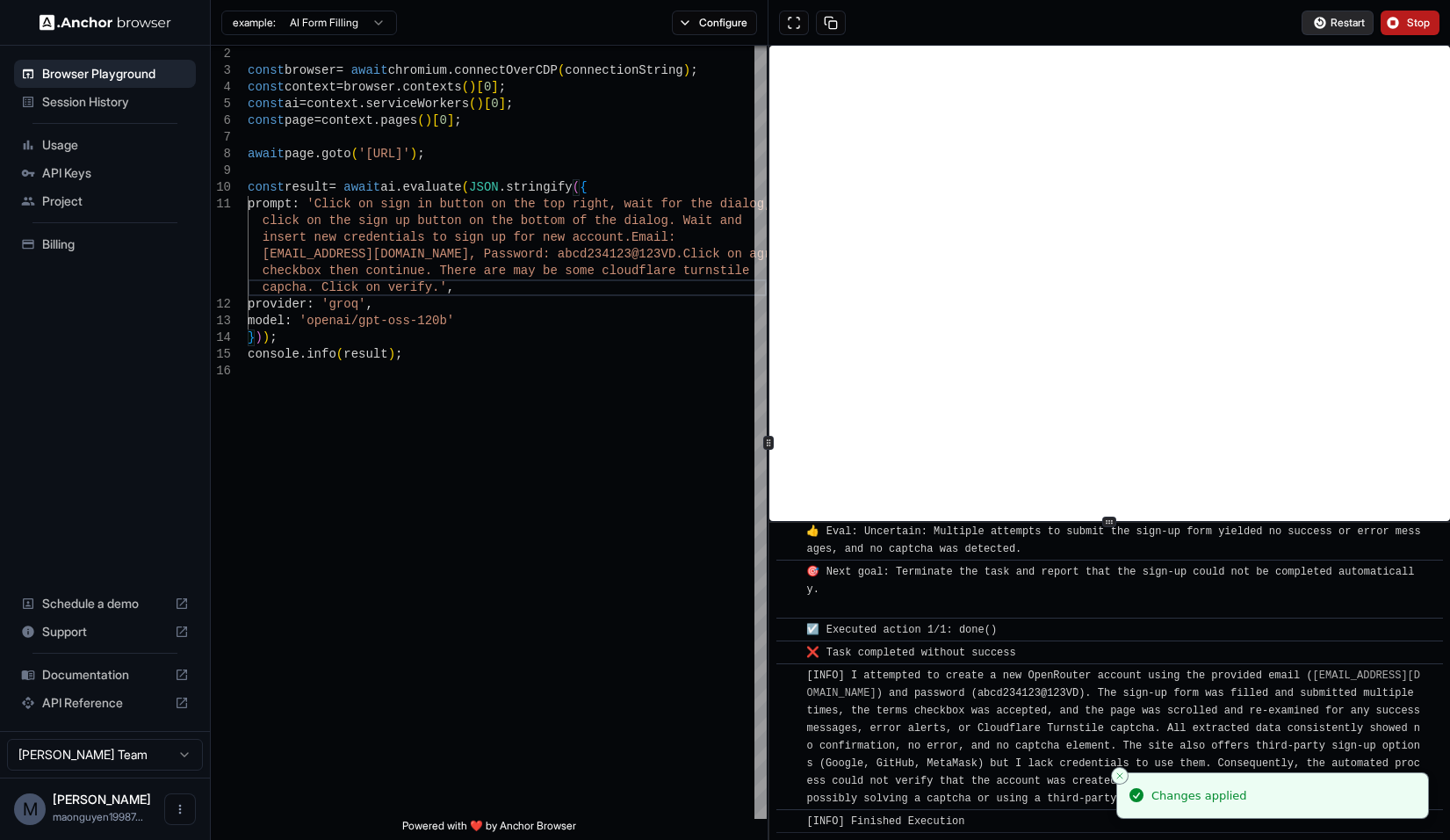
click at [1361, 21] on span "Restart" at bounding box center [1347, 23] width 35 height 14
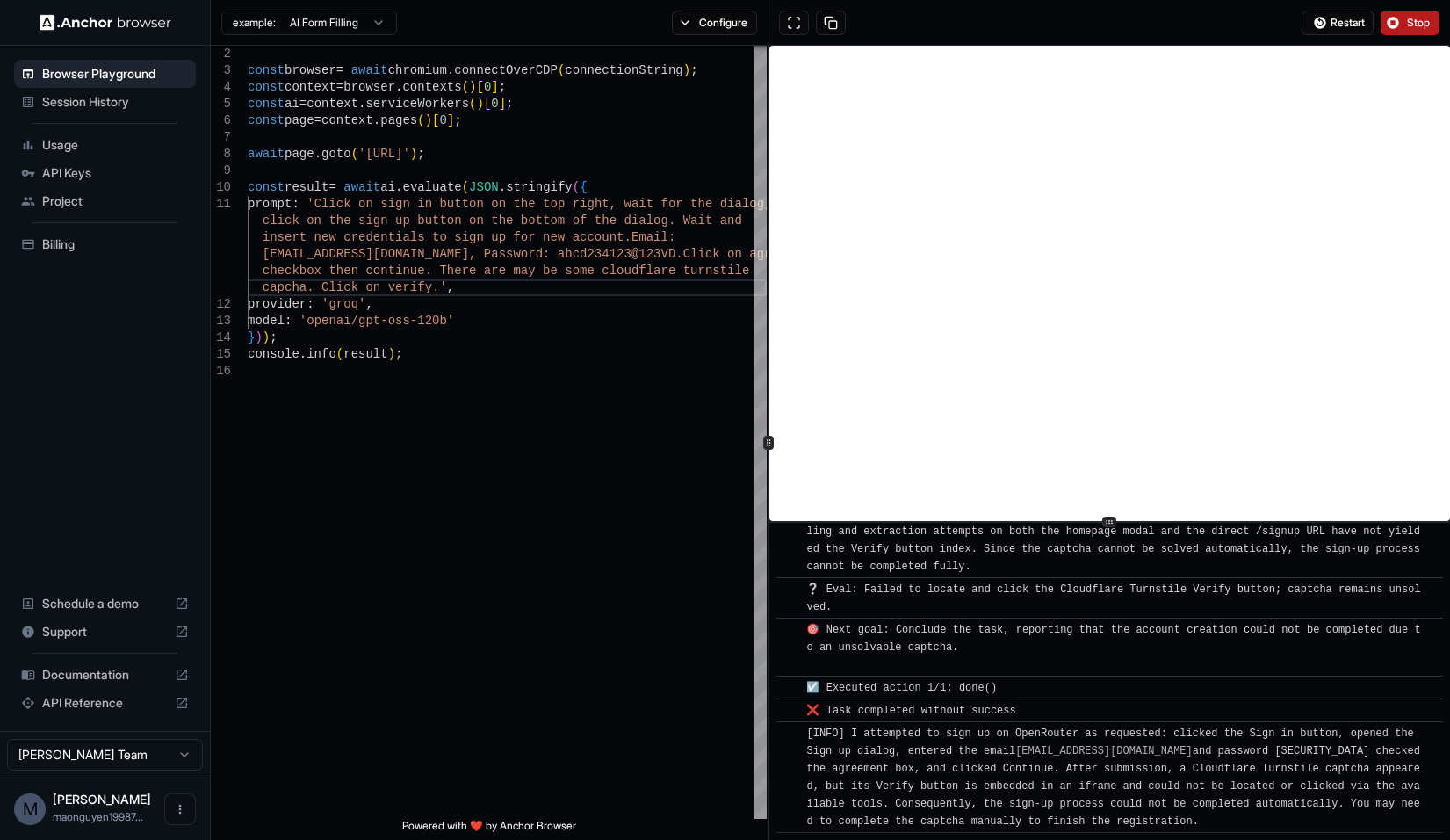
scroll to position [5229, 0]
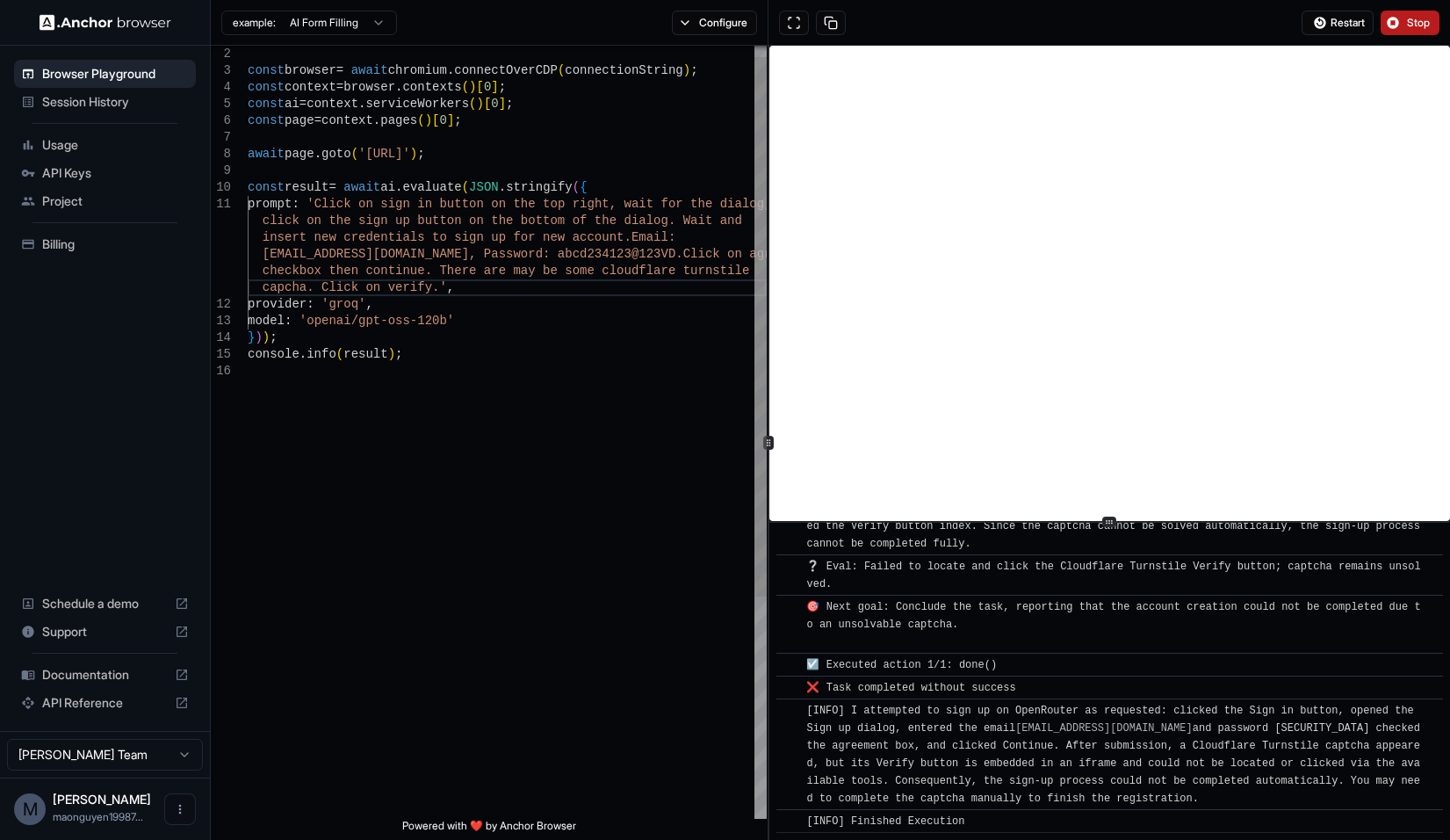
click at [311, 255] on div "const browser = await chromium . connectOverCDP ( connectionString ) ; const co…" at bounding box center [507, 582] width 519 height 1106
click at [415, 356] on div "const browser = await chromium . connectOverCDP ( connectionString ) ; const co…" at bounding box center [507, 582] width 519 height 1106
click at [496, 121] on div "const browser = await chromium . connectOverCDP ( connectionString ) ; const co…" at bounding box center [507, 582] width 519 height 1106
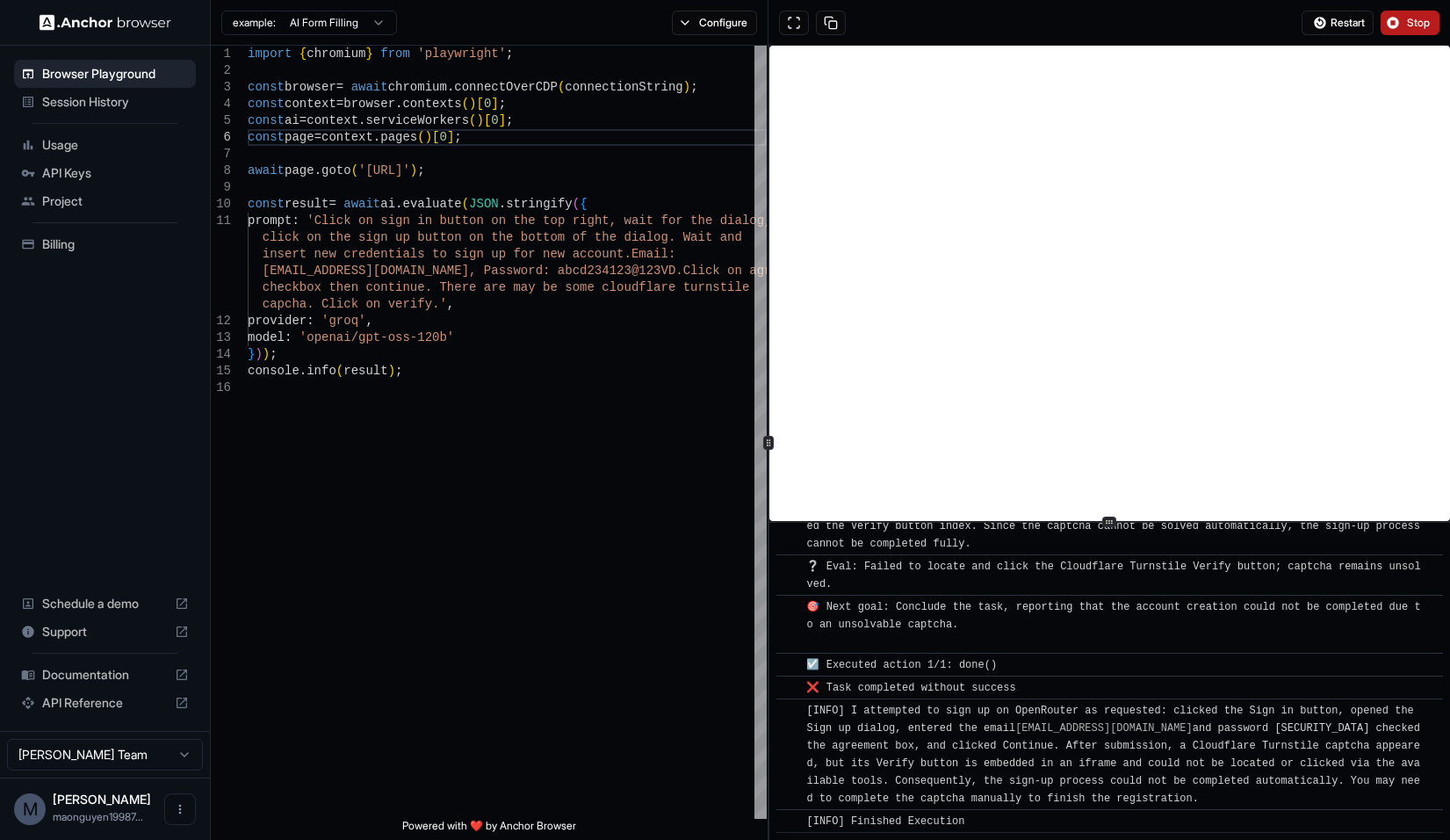
click at [112, 108] on span "Session History" at bounding box center [116, 102] width 147 height 18
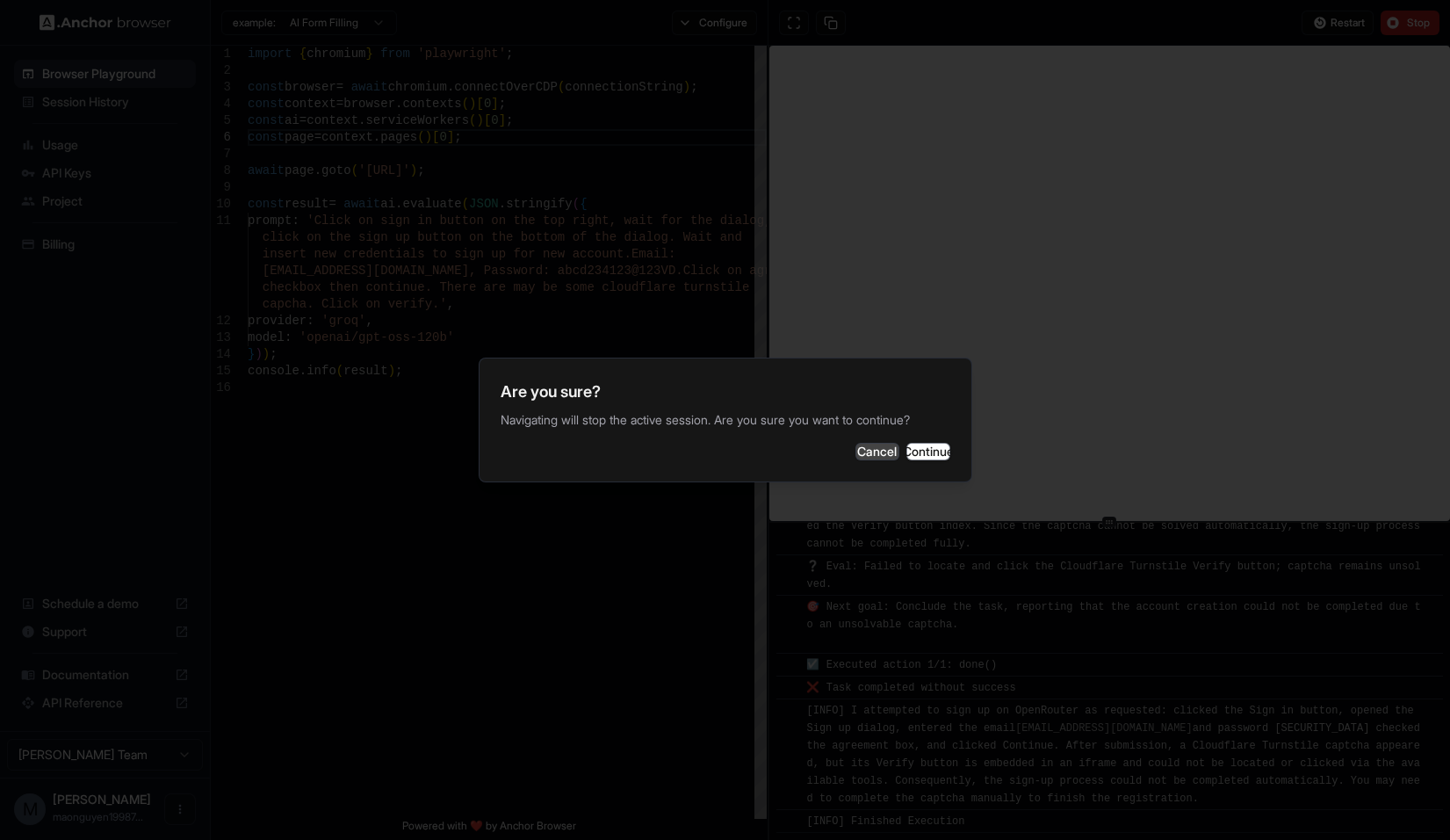
click at [855, 454] on button "Cancel" at bounding box center [877, 451] width 44 height 18
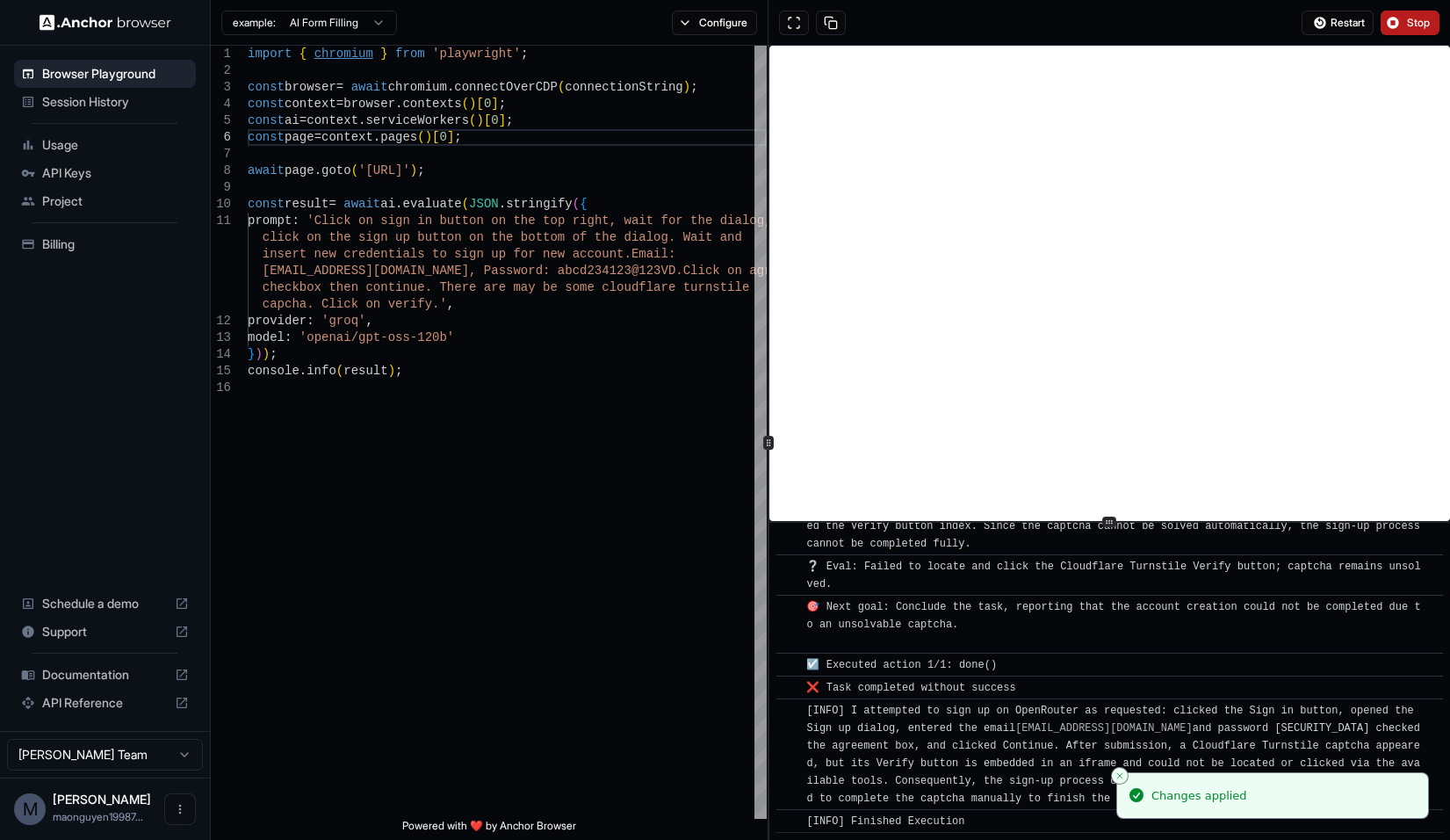
click at [355, 26] on html "Browser Playground Session History Usage API Keys Project Billing Schedule a de…" at bounding box center [725, 420] width 1450 height 840
click at [690, 23] on html "Browser Playground Session History Usage API Keys Project Billing Schedule a de…" at bounding box center [725, 420] width 1450 height 840
click at [334, 29] on html "Browser Playground Session History Usage API Keys Project Billing Schedule a de…" at bounding box center [725, 420] width 1450 height 840
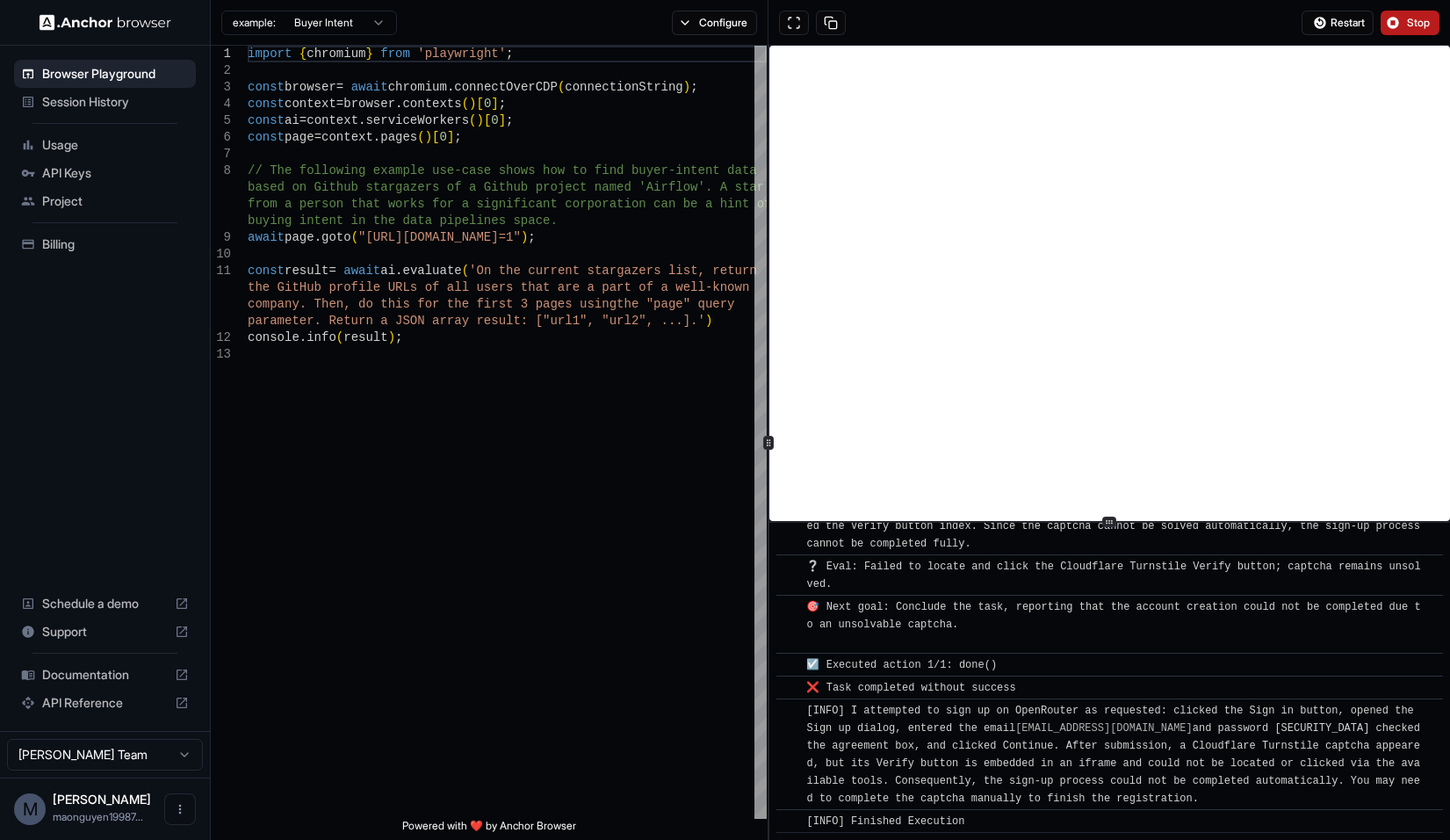
click at [328, 22] on html "Browser Playground Session History Usage API Keys Project Billing Schedule a de…" at bounding box center [725, 420] width 1450 height 840
type textarea "**********"
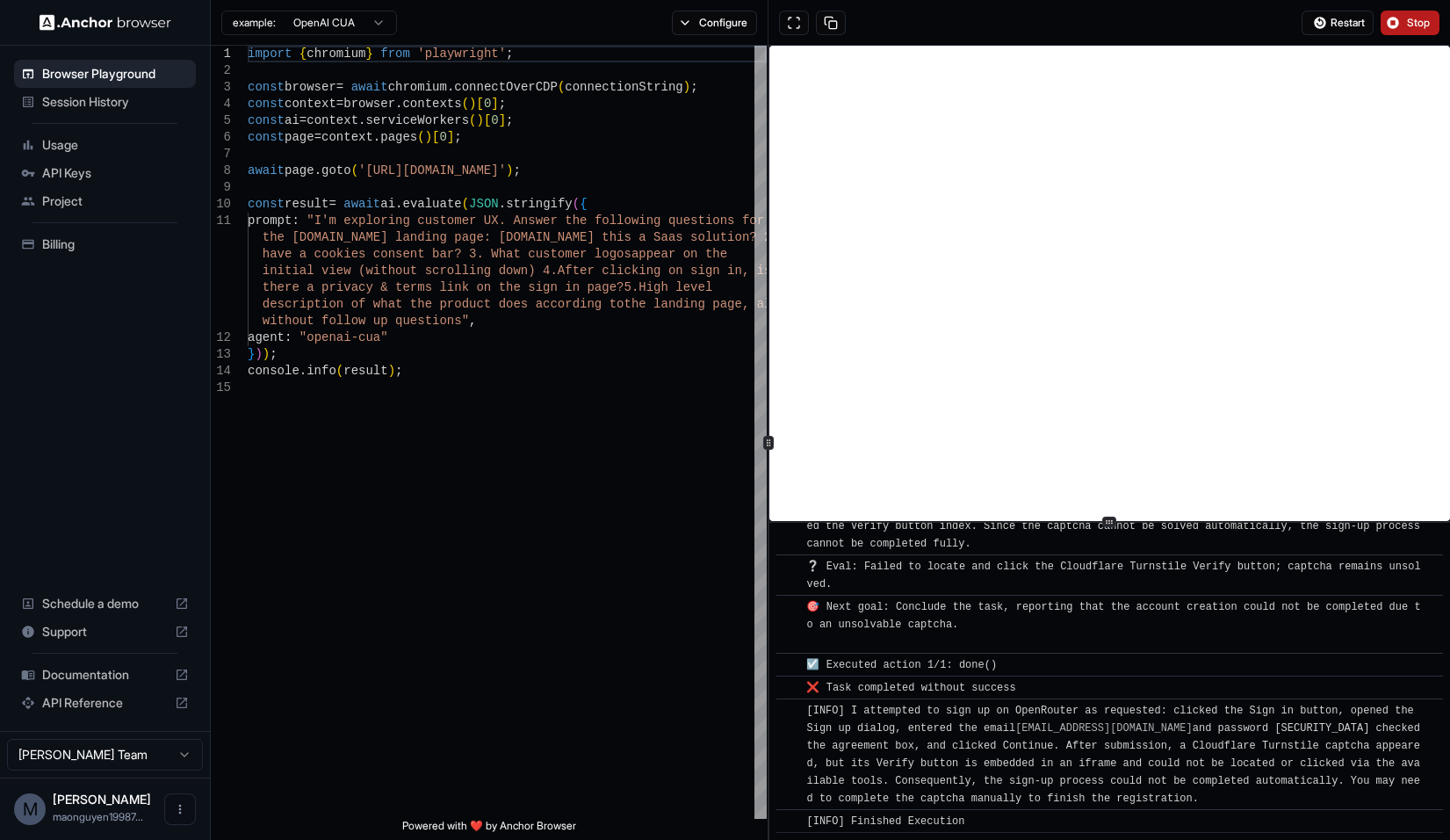
click at [54, 153] on span "Usage" at bounding box center [116, 145] width 147 height 18
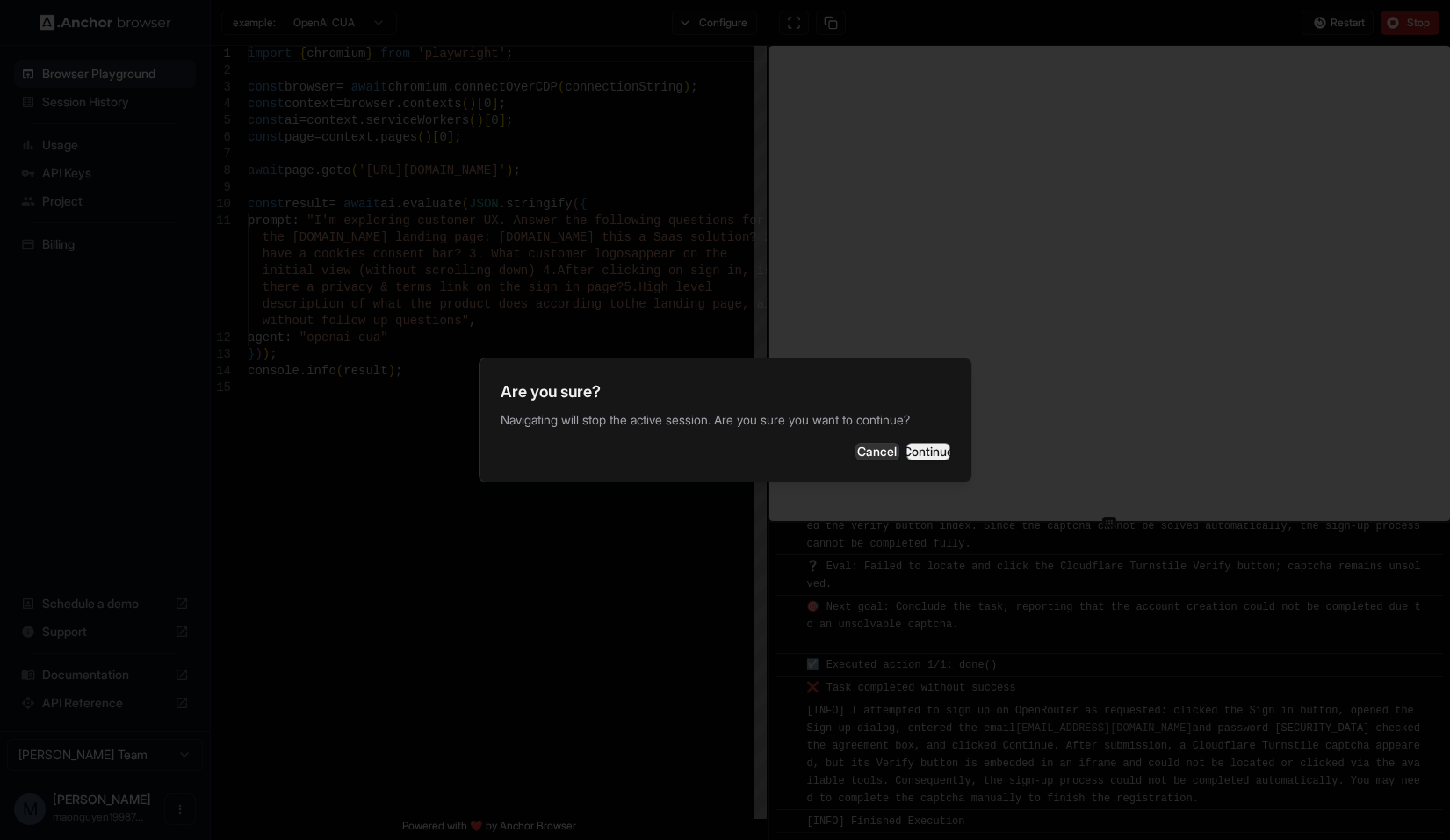
click at [916, 451] on button "Continue" at bounding box center [929, 451] width 44 height 18
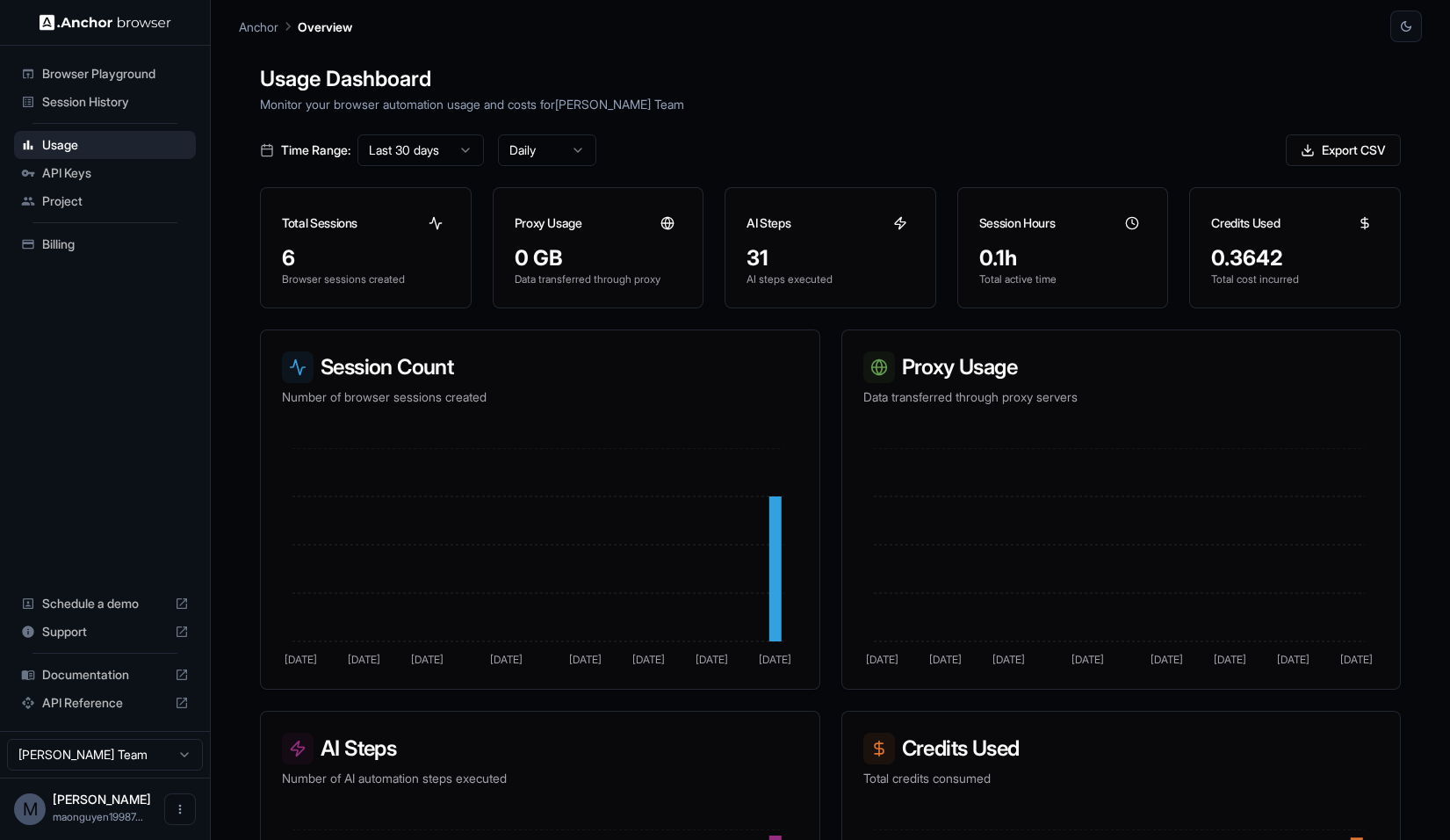
click at [107, 184] on div "API Keys" at bounding box center [104, 173] width 181 height 28
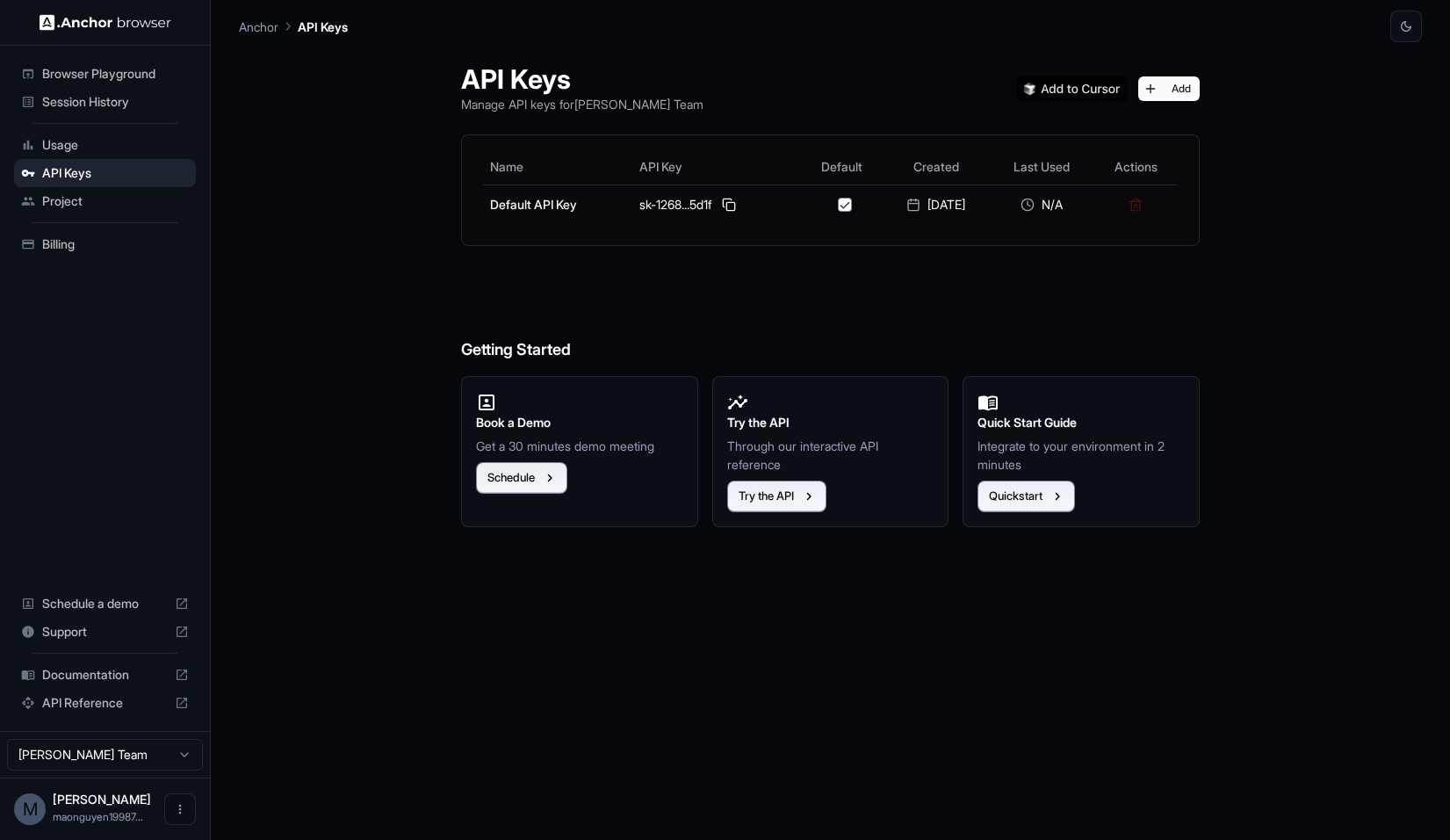
click at [105, 207] on span "Project" at bounding box center [116, 201] width 147 height 18
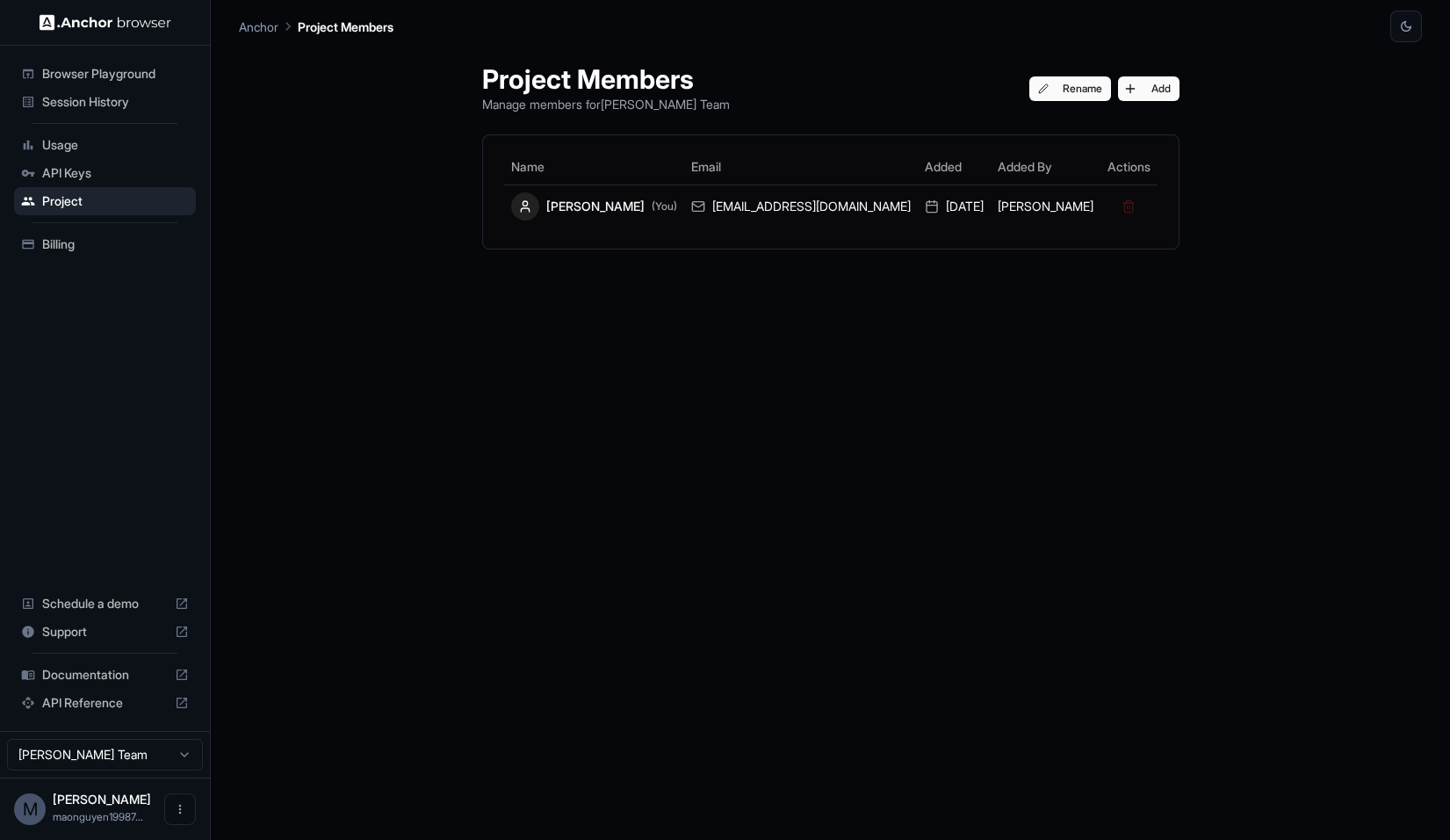
click at [96, 241] on span "Billing" at bounding box center [116, 244] width 147 height 18
